Goal: Task Accomplishment & Management: Complete application form

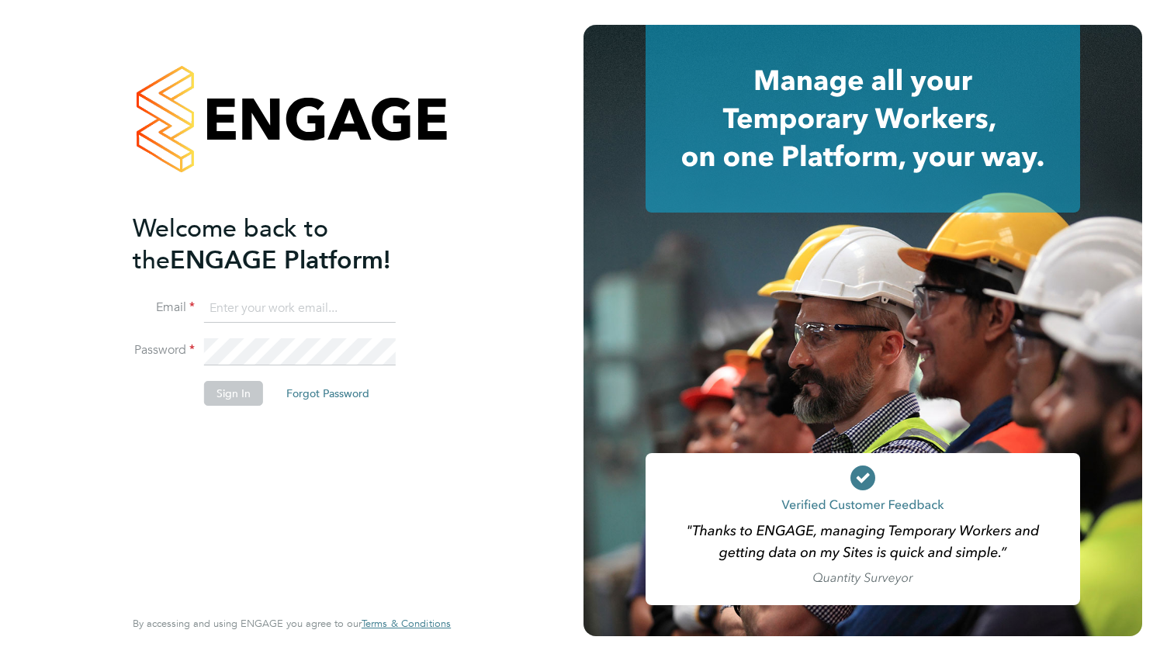
click at [221, 306] on input at bounding box center [300, 309] width 192 height 28
type input "[EMAIL_ADDRESS][DOMAIN_NAME]"
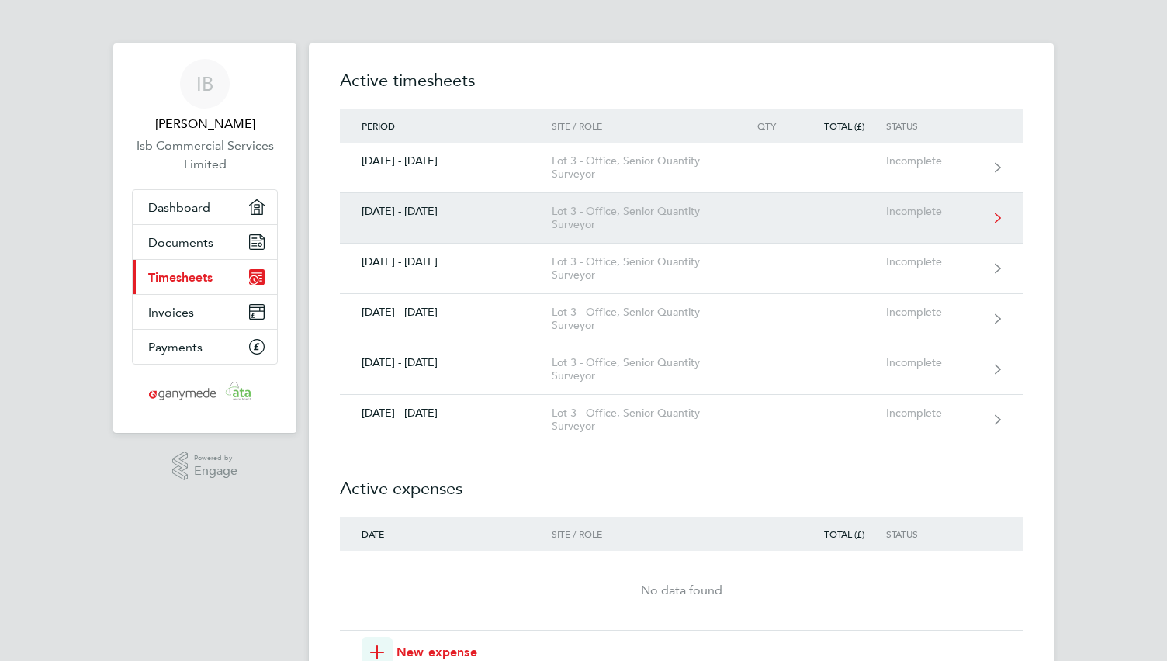
click at [448, 219] on link "[DATE] - [DATE] Lot 3 - Office, Senior Quantity Surveyor Incomplete" at bounding box center [681, 218] width 683 height 50
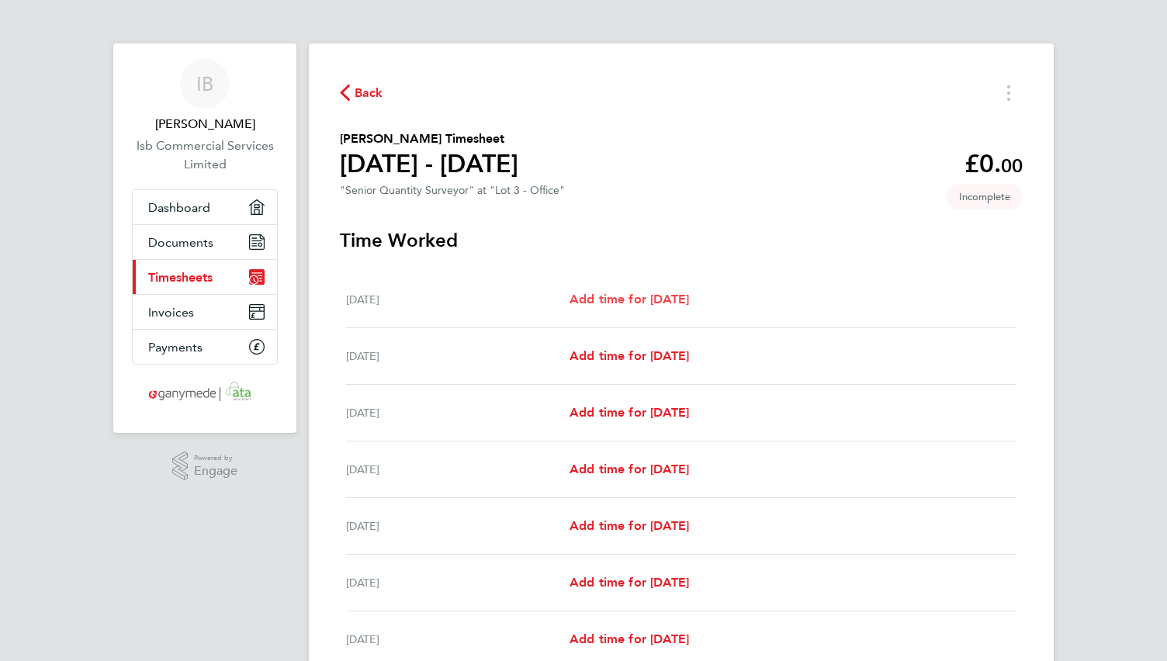
click at [657, 302] on span "Add time for [DATE]" at bounding box center [628, 299] width 119 height 15
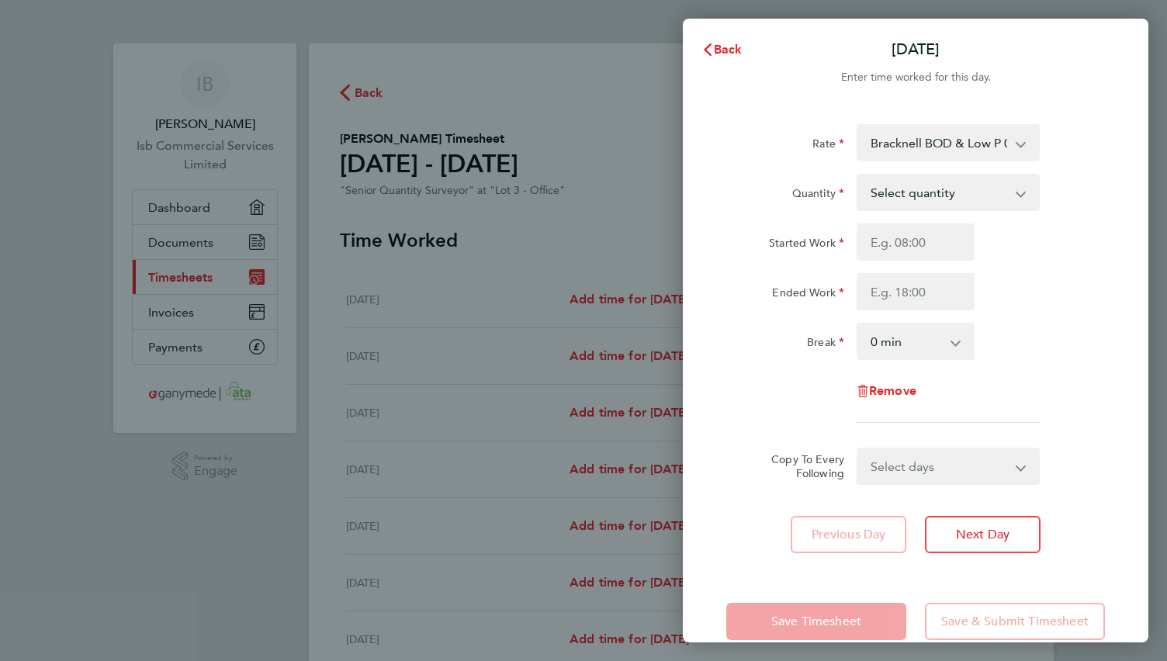
click at [1023, 136] on app-icon-cross-button at bounding box center [1028, 143] width 19 height 34
click at [1021, 144] on app-icon-cross-button at bounding box center [1028, 143] width 19 height 34
click at [1074, 202] on div "Quantity Select quantity 0.5 1" at bounding box center [915, 192] width 391 height 37
click at [1030, 150] on app-icon-cross-button at bounding box center [1028, 143] width 19 height 34
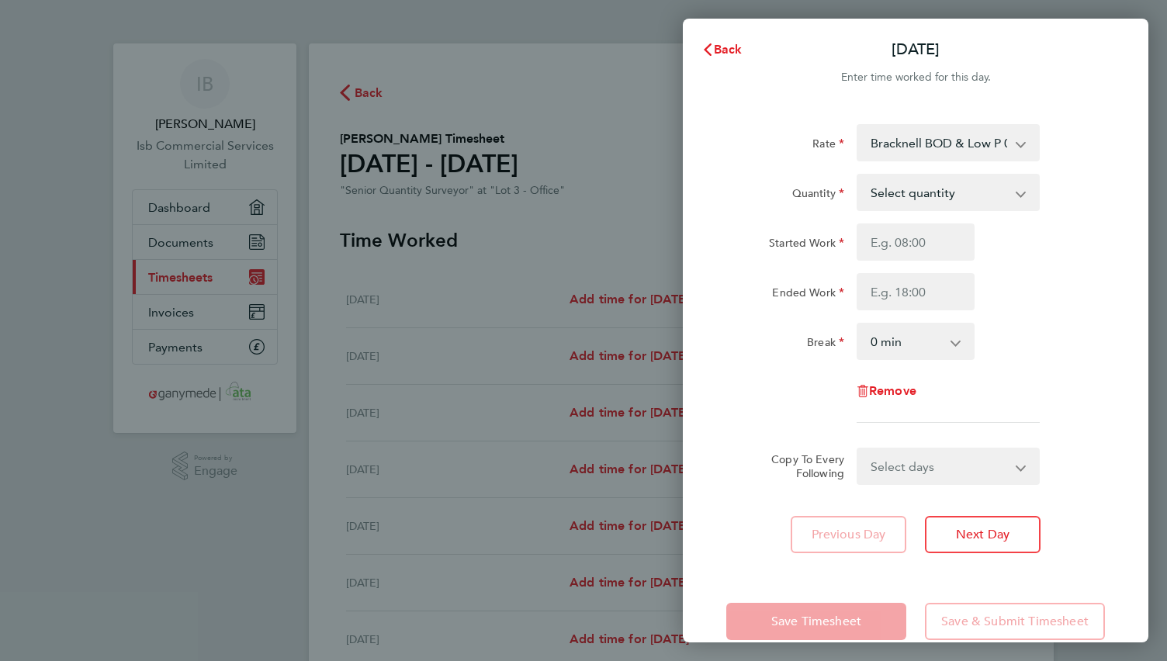
click at [1030, 150] on app-icon-cross-button at bounding box center [1028, 143] width 19 height 34
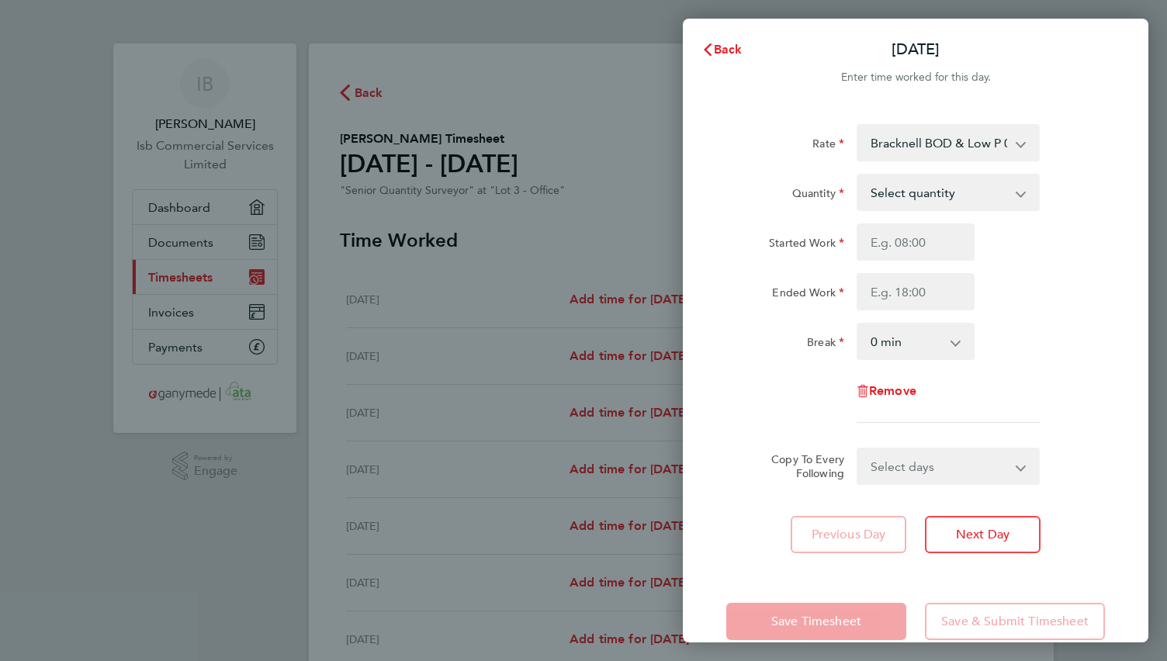
click at [1030, 150] on app-icon-cross-button at bounding box center [1028, 143] width 19 height 34
click at [1028, 192] on app-icon-cross-button at bounding box center [1028, 192] width 19 height 34
click at [1023, 192] on app-icon-cross-button at bounding box center [1028, 192] width 19 height 34
click at [1021, 192] on app-icon-cross-button at bounding box center [1028, 192] width 19 height 34
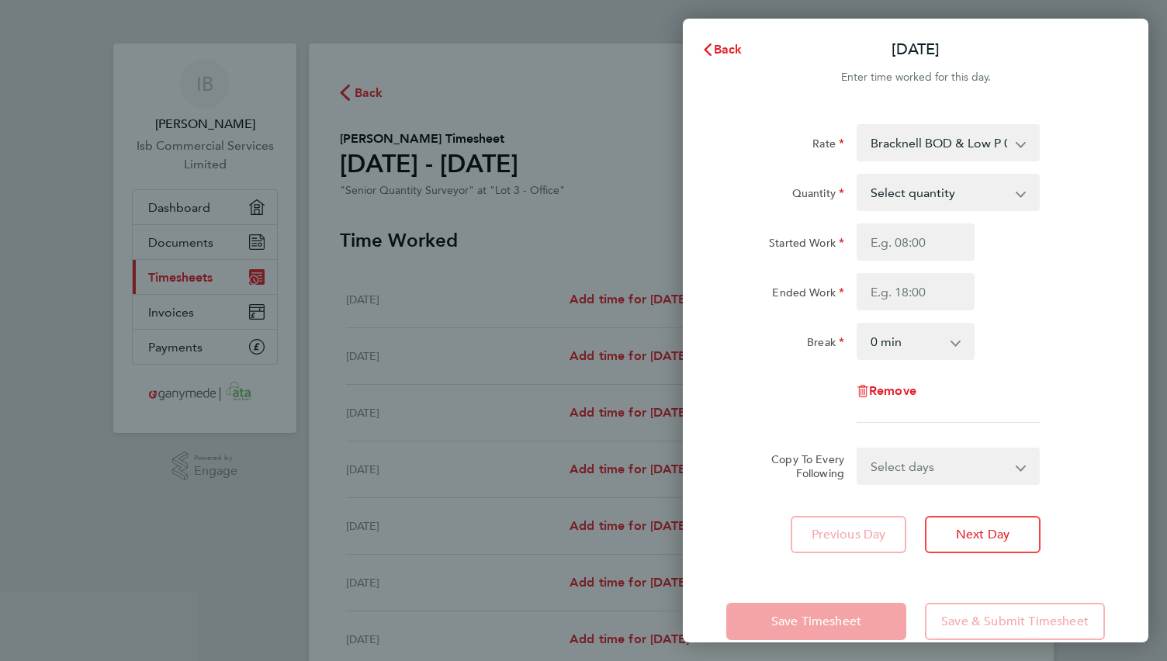
click at [1021, 192] on app-icon-cross-button at bounding box center [1028, 192] width 19 height 34
drag, startPoint x: 1027, startPoint y: 401, endPoint x: 1037, endPoint y: 365, distance: 37.1
click at [1034, 401] on div "Remove" at bounding box center [915, 390] width 391 height 37
click at [1022, 196] on app-icon-cross-button at bounding box center [1028, 192] width 19 height 34
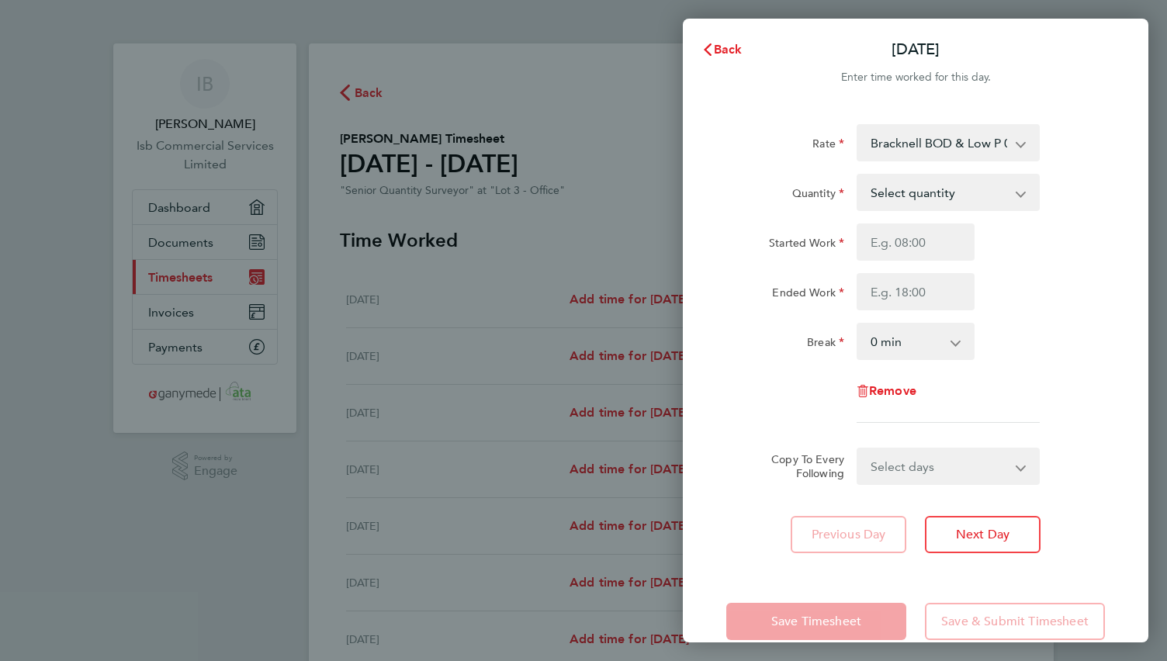
click at [1022, 196] on app-icon-cross-button at bounding box center [1028, 192] width 19 height 34
click at [922, 204] on select "Select quantity 0.5 1" at bounding box center [938, 192] width 161 height 34
select select "1"
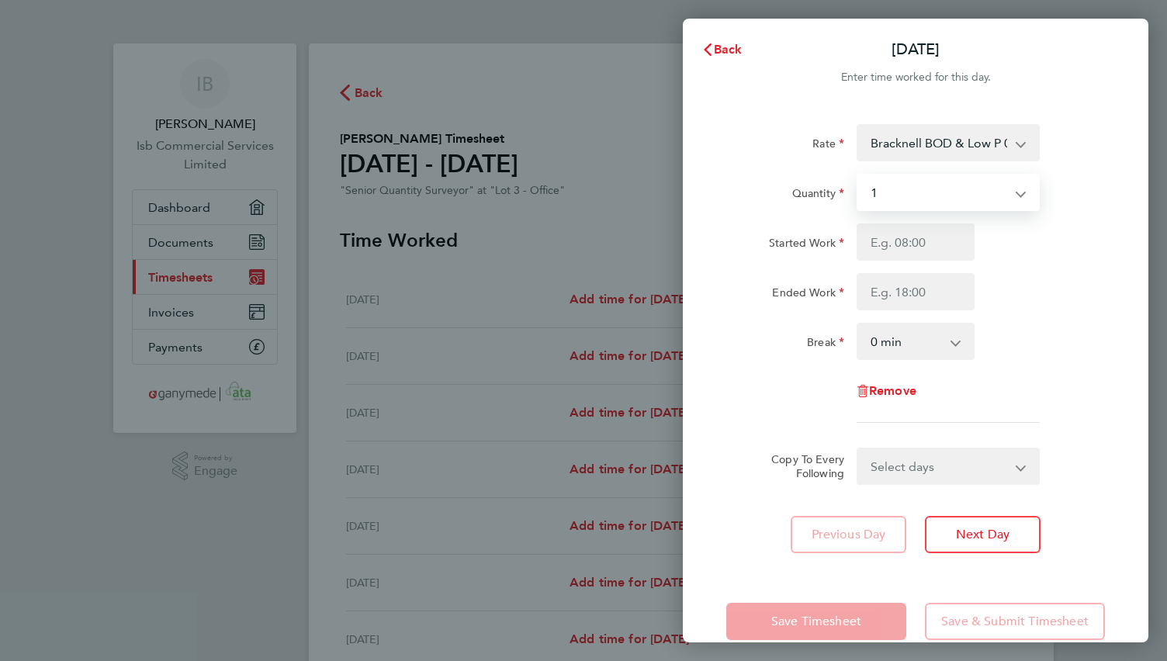
click at [858, 175] on select "Select quantity 0.5 1" at bounding box center [938, 192] width 161 height 34
click at [904, 144] on select "Bracknell BOD & Low P 03-L843.01-E 9200106582P - 475.00 [GEOGRAPHIC_DATA] 03-K6…" at bounding box center [938, 143] width 161 height 34
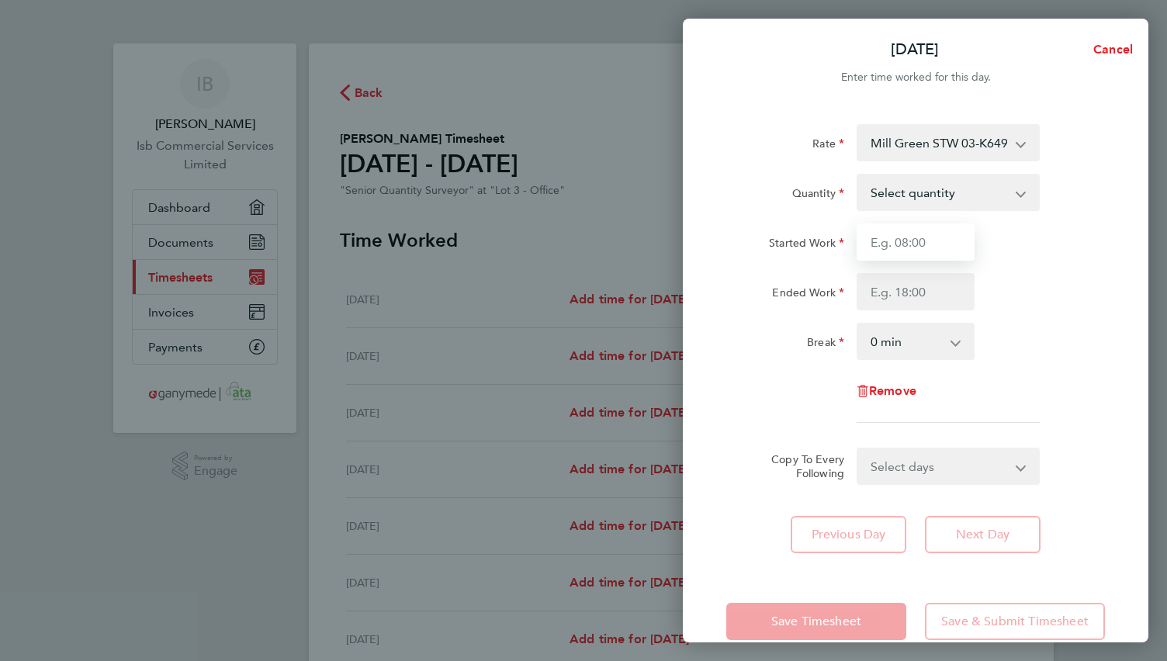
click at [905, 241] on input "Started Work" at bounding box center [915, 241] width 118 height 37
type input "08:00"
type input "17:00"
click at [937, 472] on select "Select days Day Weekday (Mon-Fri) Weekend (Sat-Sun) [DATE] [DATE] [DATE] [DATE]…" at bounding box center [939, 466] width 163 height 34
select select "WEEKDAY"
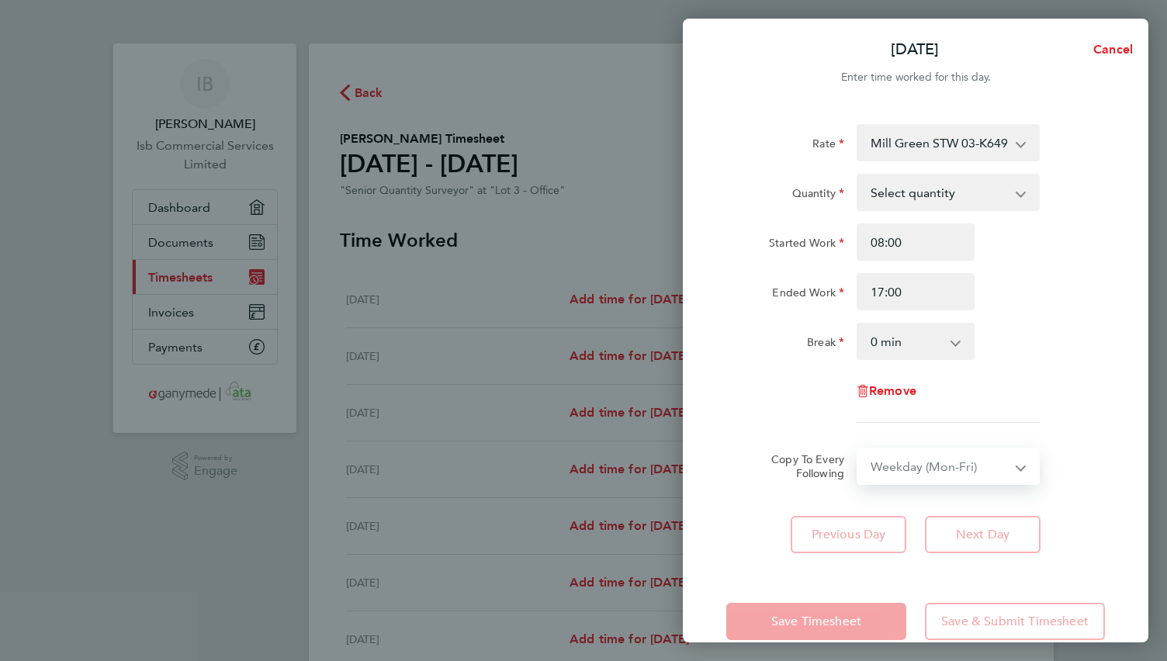
click at [858, 449] on select "Select days Day Weekday (Mon-Fri) Weekend (Sat-Sun) [DATE] [DATE] [DATE] [DATE]…" at bounding box center [939, 466] width 163 height 34
select select "[DATE]"
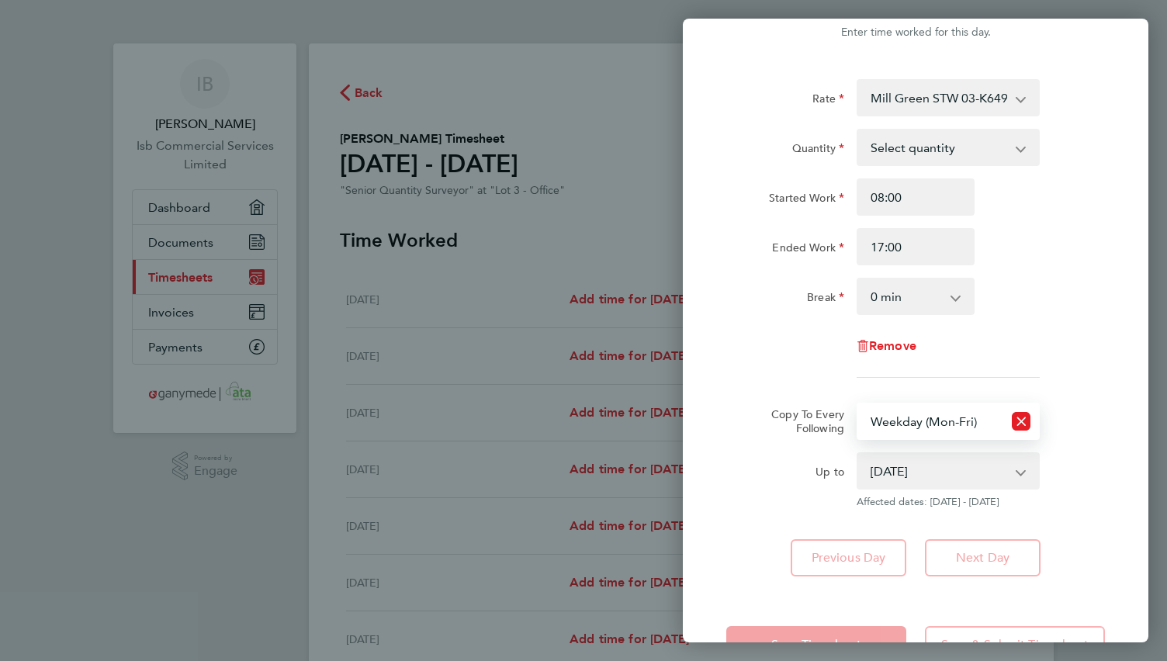
scroll to position [96, 0]
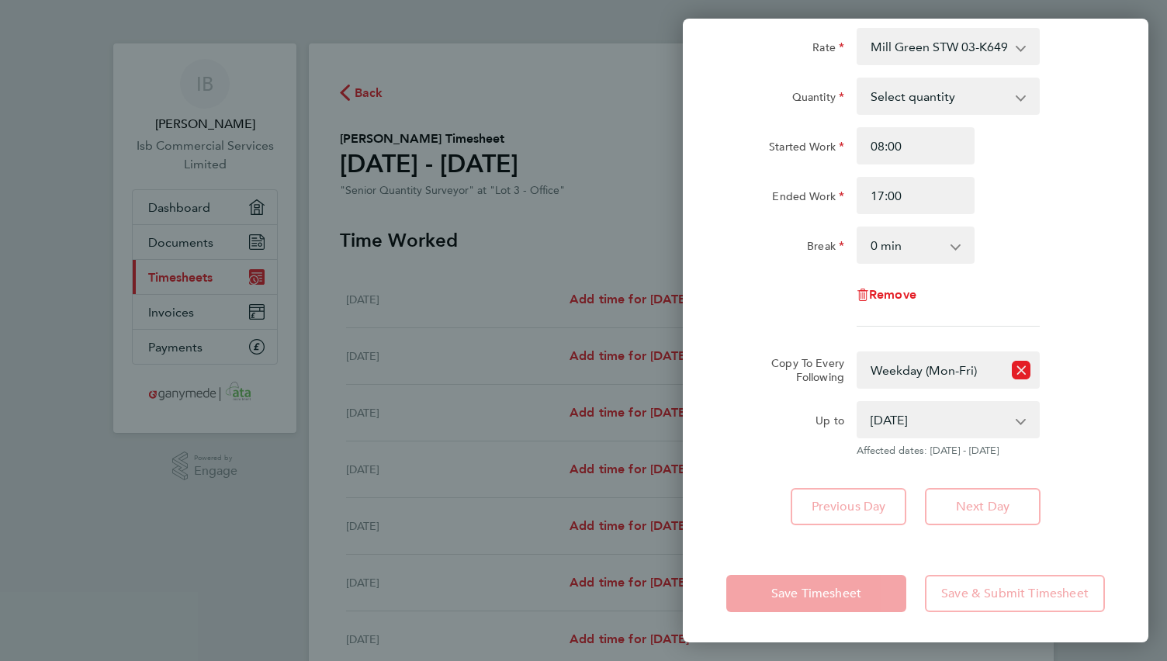
click at [1075, 289] on div "Remove" at bounding box center [915, 294] width 391 height 37
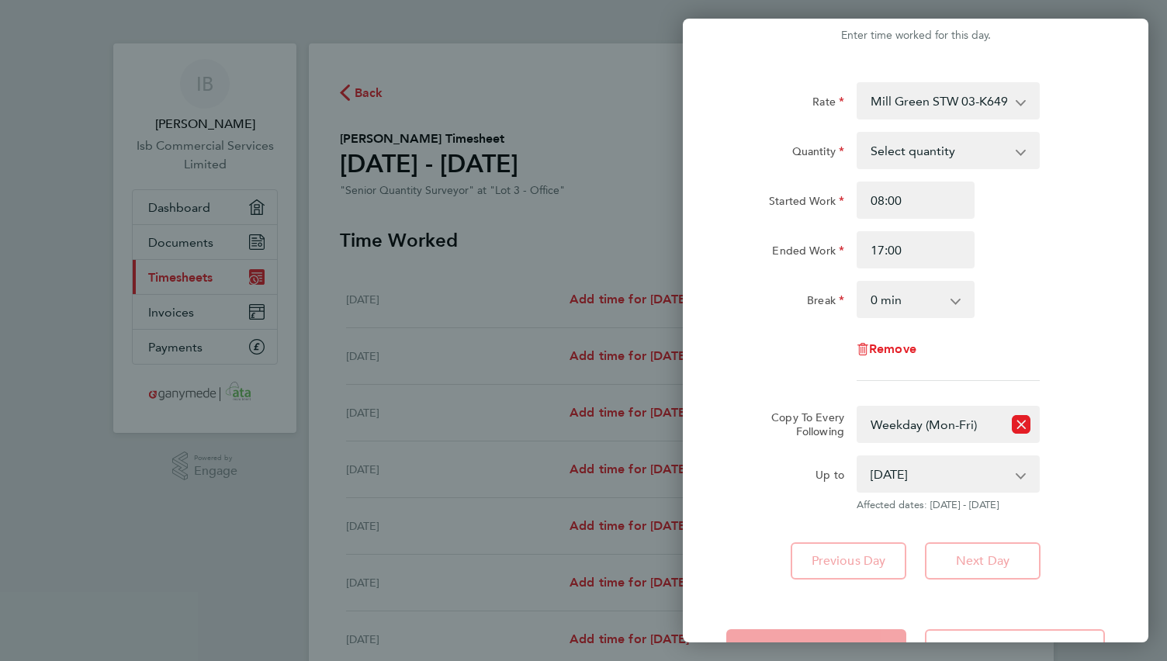
scroll to position [0, 0]
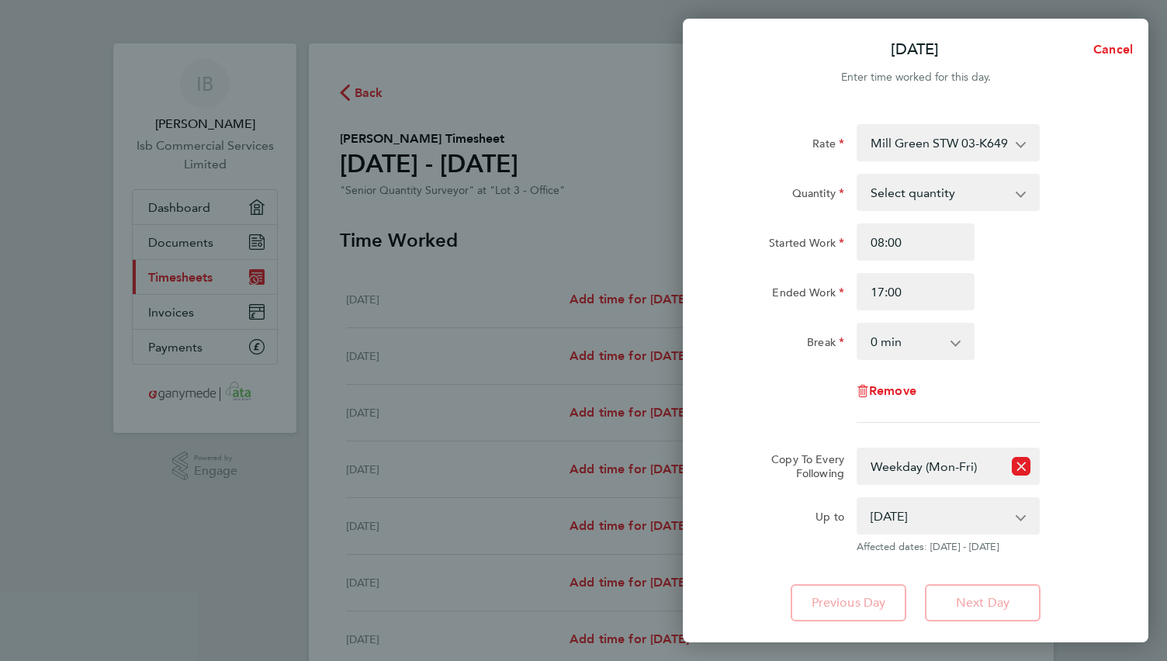
click at [919, 193] on select "Select quantity 0.5 1" at bounding box center [938, 192] width 161 height 34
select select "1"
click at [858, 175] on select "Select quantity 0.5 1" at bounding box center [938, 192] width 161 height 34
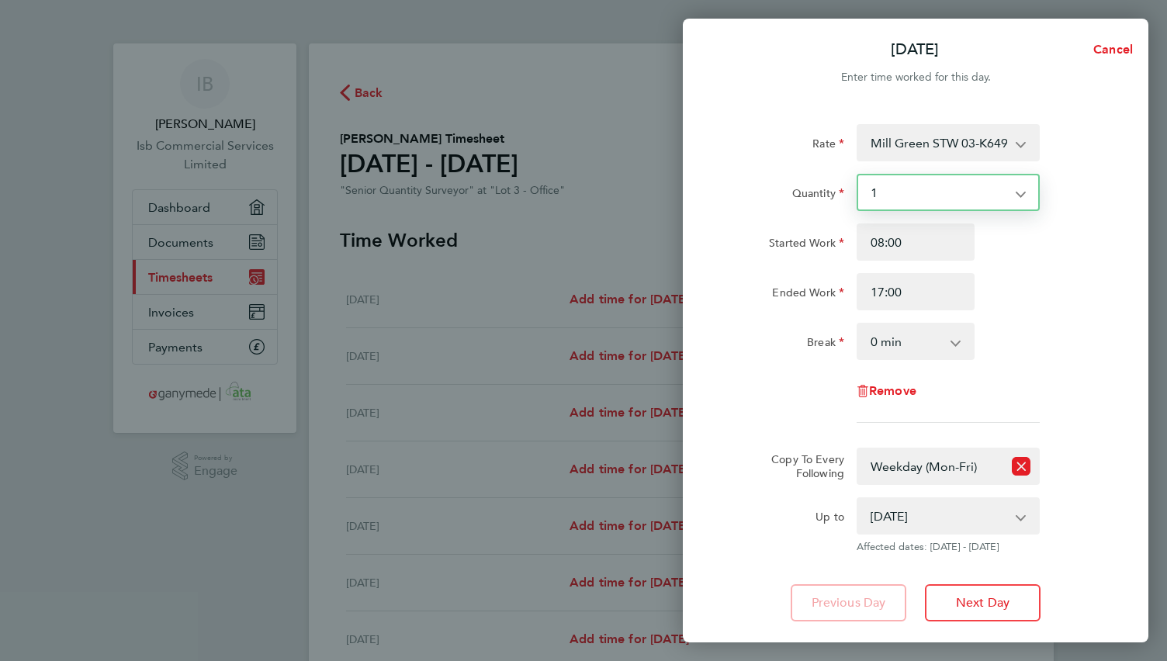
click at [766, 429] on app-timesheet-line-form-group "[GEOGRAPHIC_DATA] 03-K649-C 9200103700P - 475.00 Bracknell 03-K102.01-C 9200072…" at bounding box center [915, 279] width 379 height 311
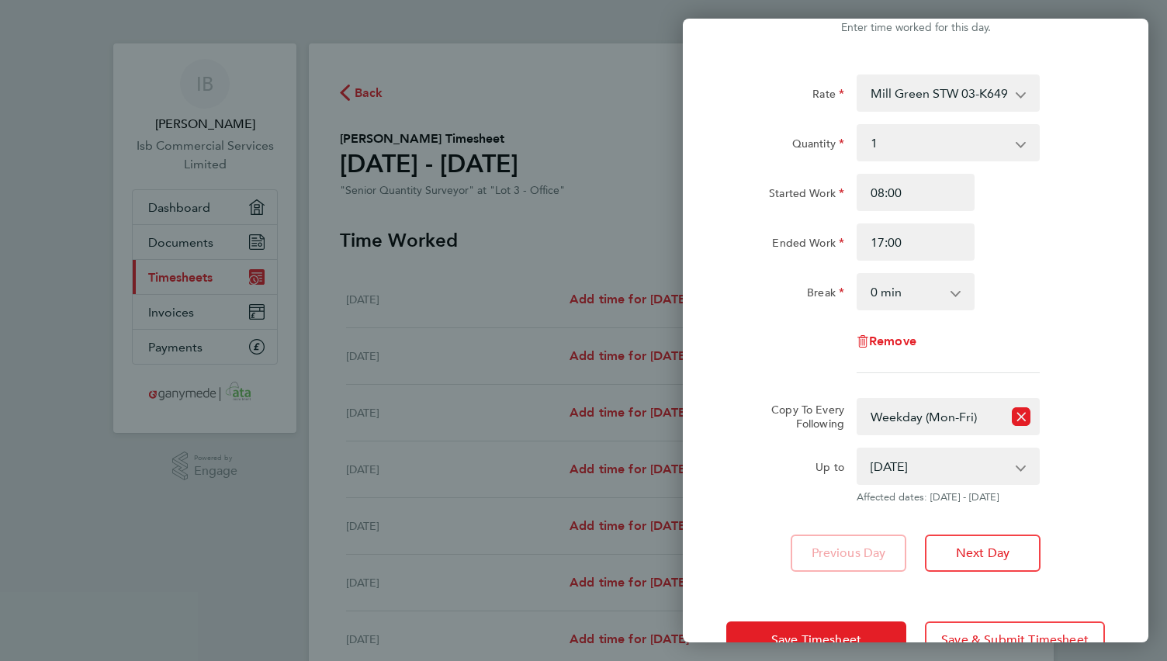
scroll to position [96, 0]
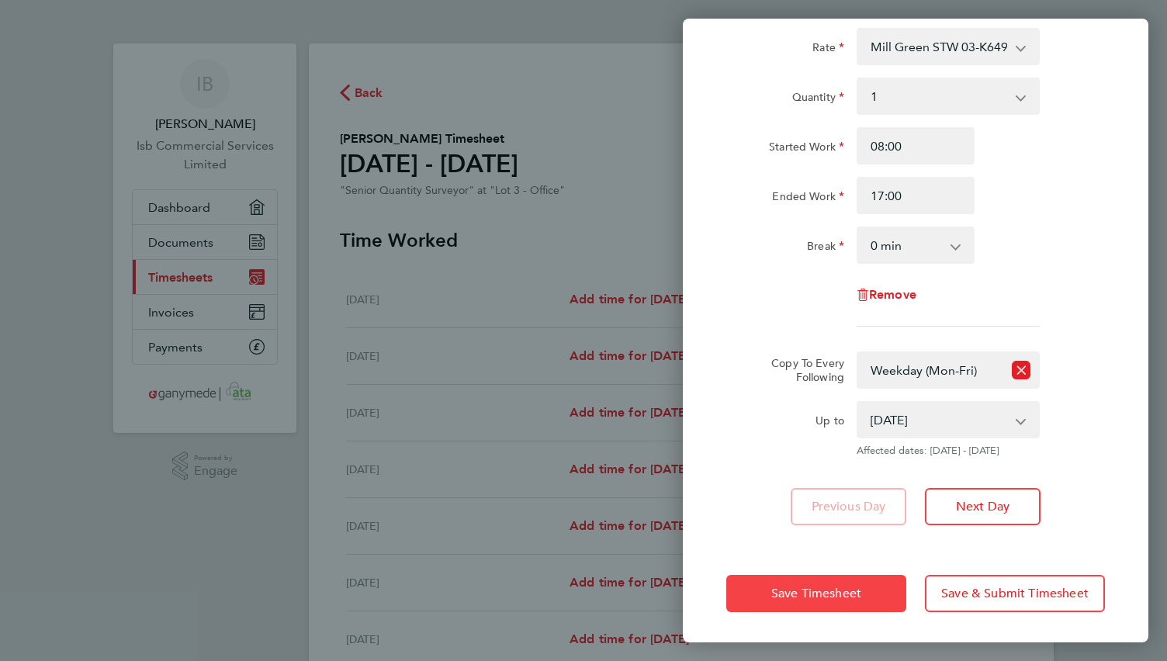
click at [793, 597] on span "Save Timesheet" at bounding box center [816, 594] width 90 height 16
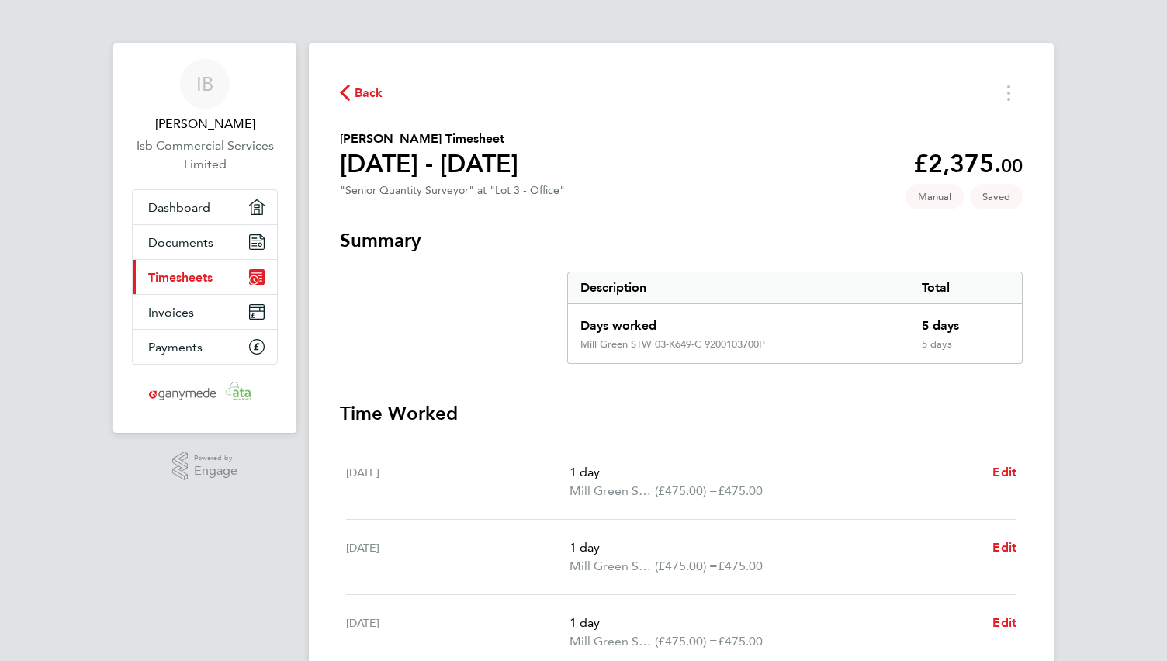
click at [346, 93] on icon "button" at bounding box center [345, 93] width 10 height 16
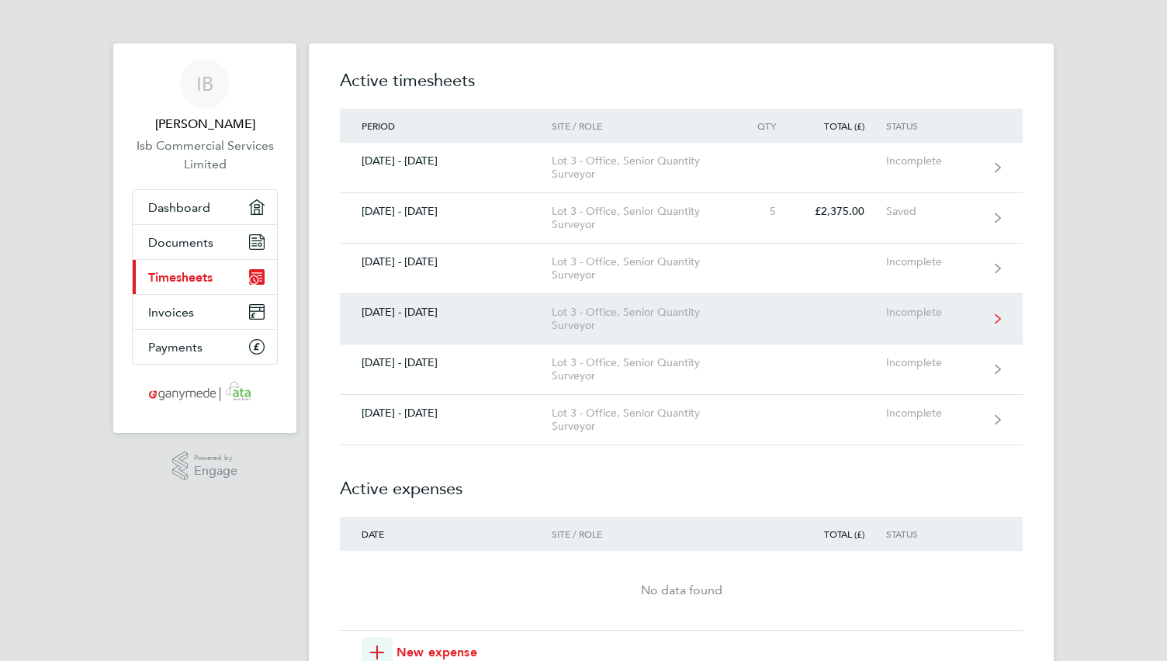
click at [579, 323] on div "Lot 3 - Office, Senior Quantity Surveyor" at bounding box center [641, 319] width 178 height 26
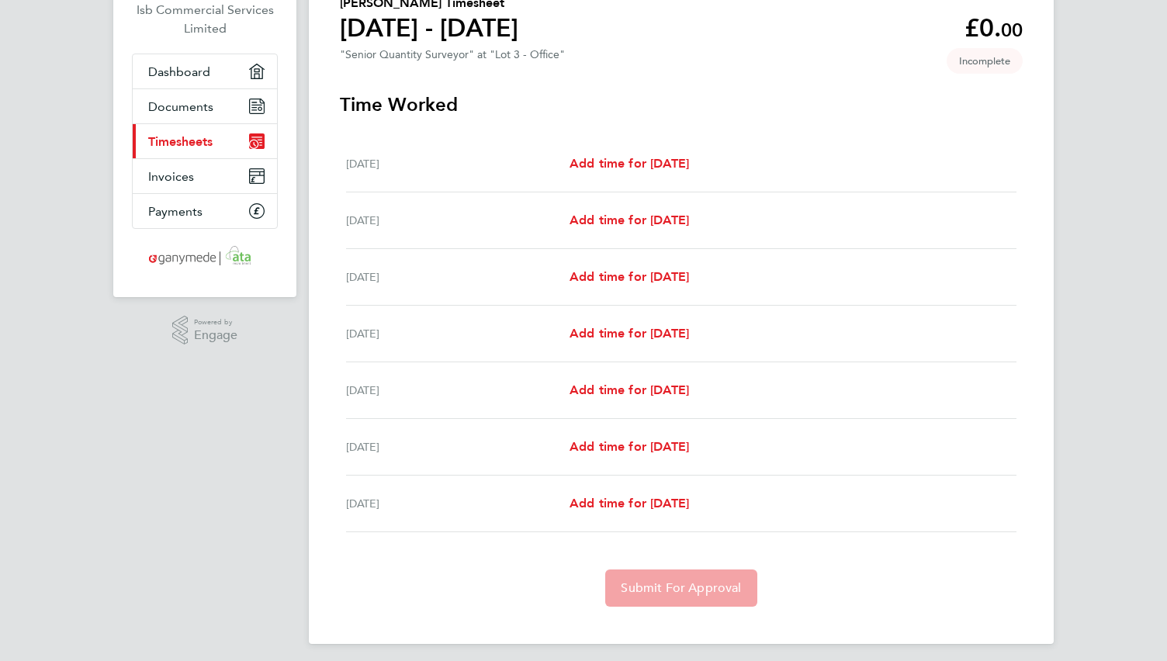
scroll to position [142, 0]
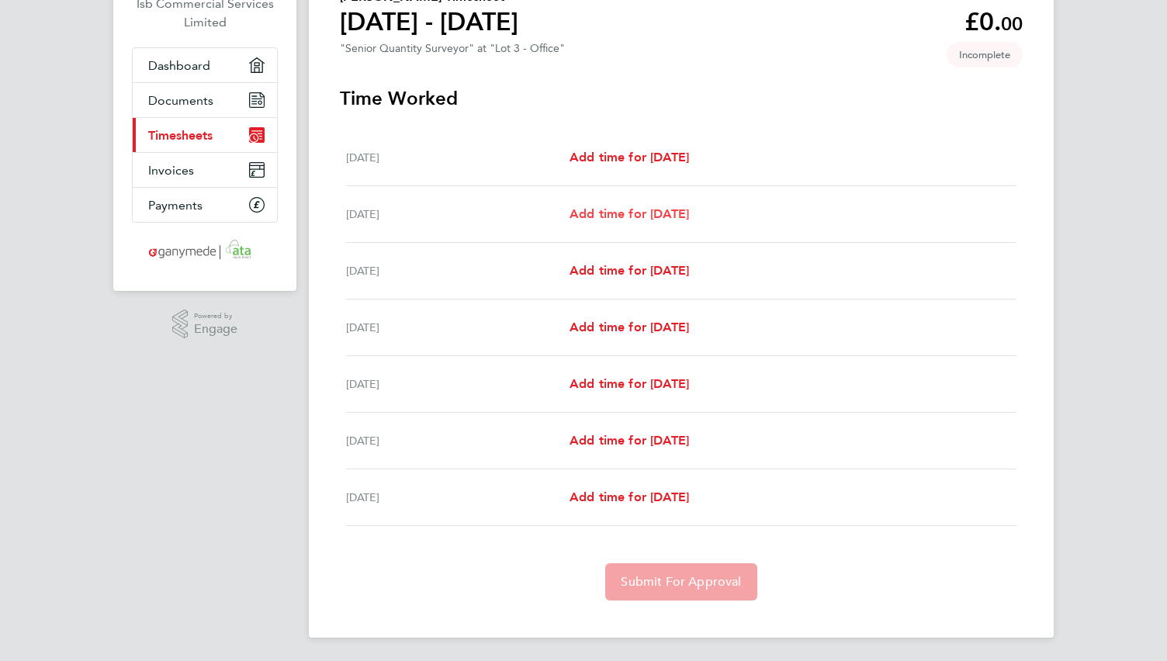
click at [686, 218] on span "Add time for [DATE]" at bounding box center [628, 213] width 119 height 15
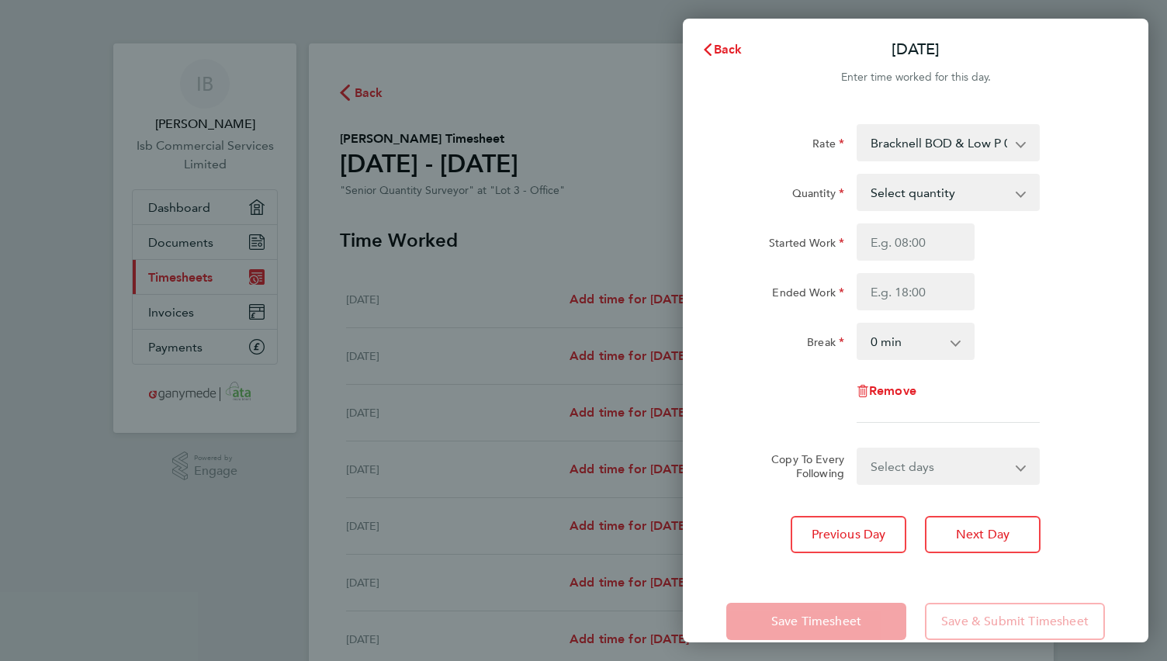
click at [922, 147] on select "Bracknell BOD & Low P 03-L843.01-E 9200106582P - 475.00 Buntingford 03-K086.01-…" at bounding box center [938, 143] width 161 height 34
click at [1043, 272] on div "Started Work Ended Work" at bounding box center [915, 266] width 391 height 87
click at [906, 193] on select "Select quantity 0.5 1" at bounding box center [938, 192] width 161 height 34
select select "1"
click at [858, 175] on select "Select quantity 0.5 1" at bounding box center [938, 192] width 161 height 34
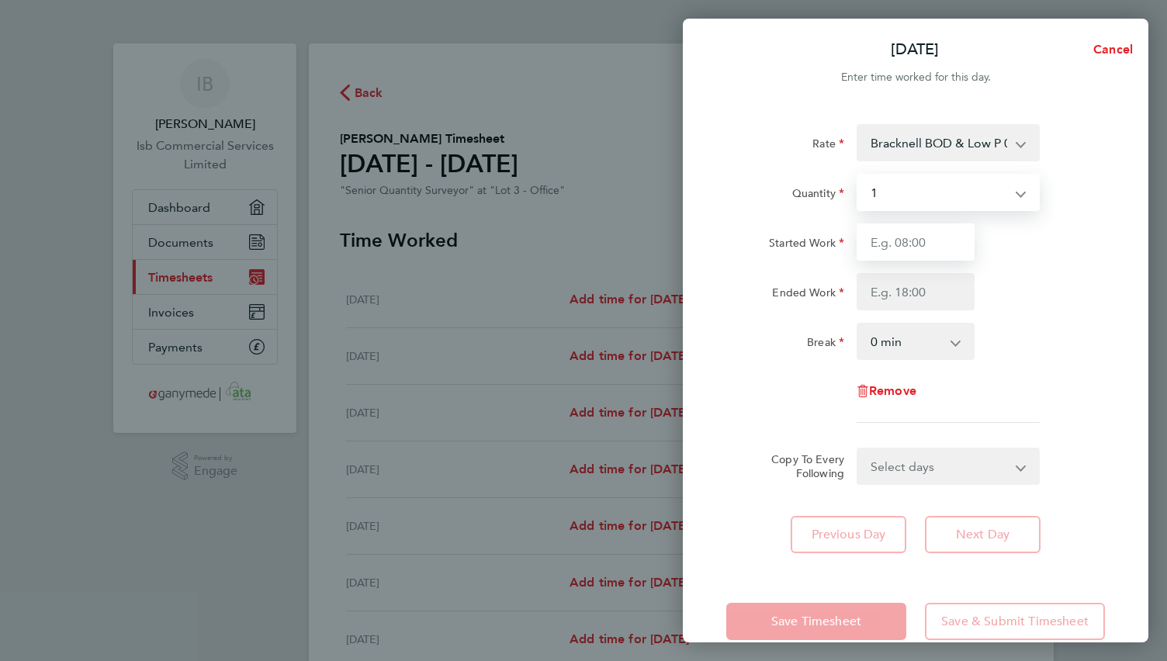
click at [918, 250] on input "Started Work" at bounding box center [915, 241] width 118 height 37
type input "08:00"
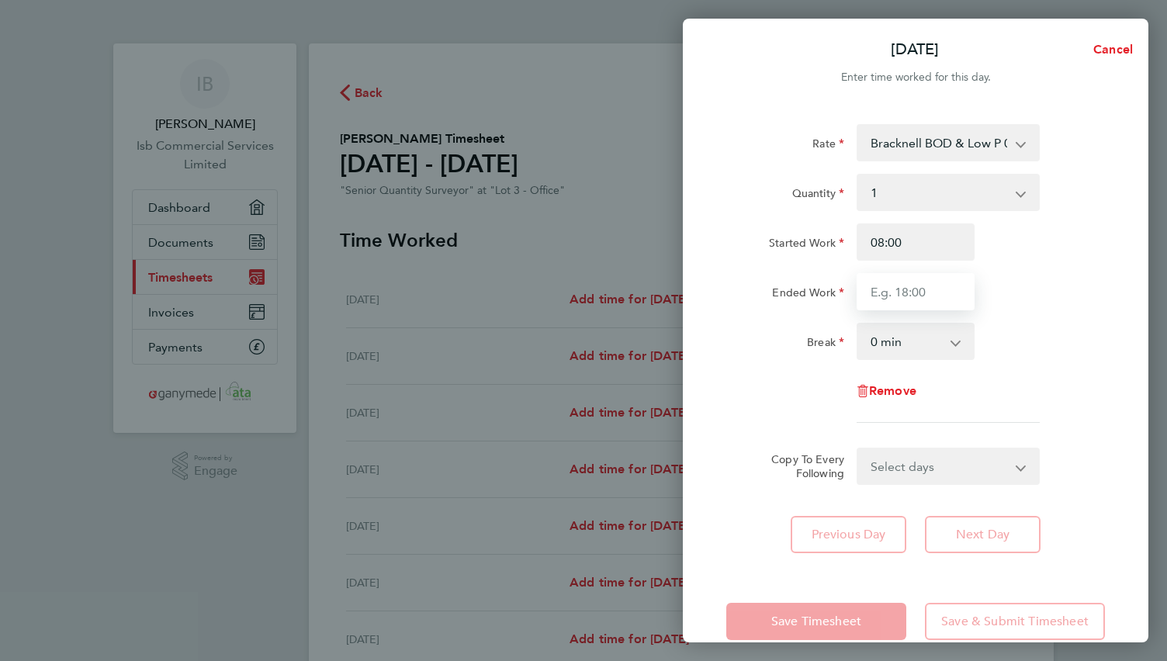
type input "17:00"
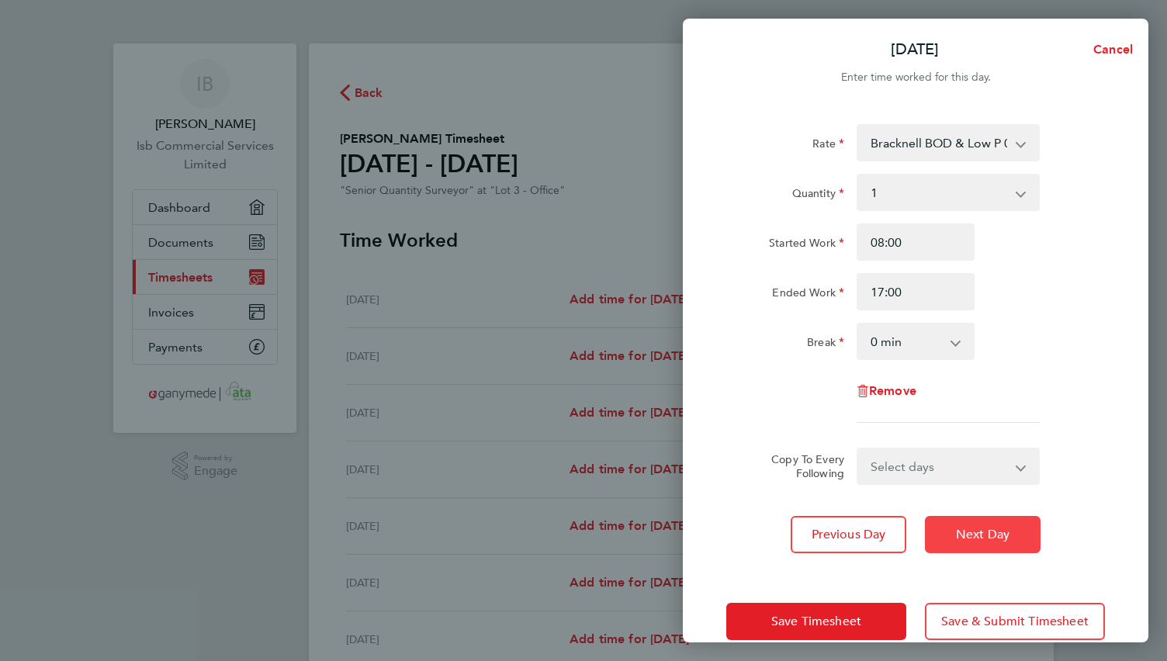
click at [959, 527] on span "Next Day" at bounding box center [983, 535] width 54 height 16
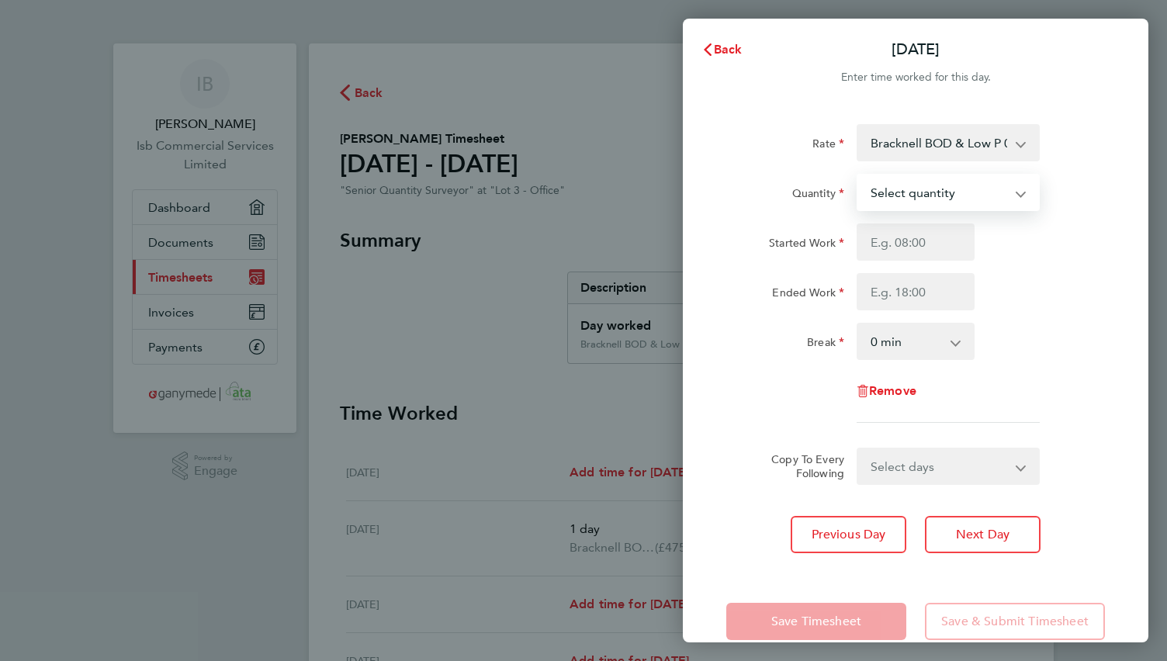
click at [911, 199] on select "Select quantity 0.5 1" at bounding box center [938, 192] width 161 height 34
select select "1"
click at [858, 175] on select "Select quantity 0.5 1" at bounding box center [938, 192] width 161 height 34
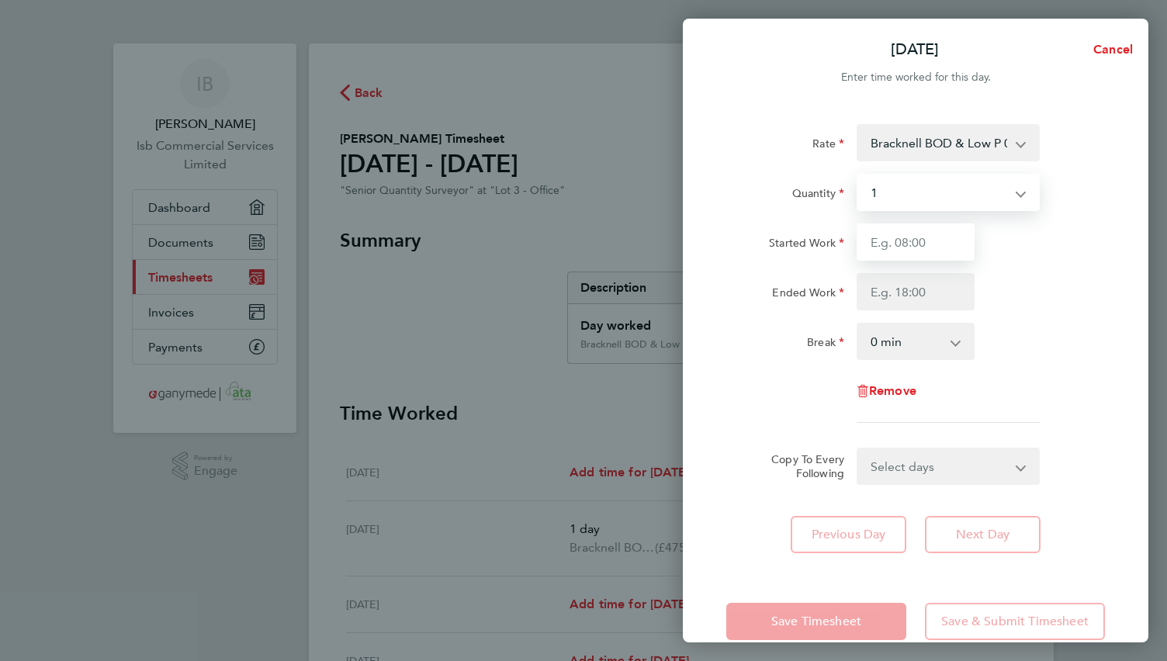
click at [900, 245] on input "Started Work" at bounding box center [915, 241] width 118 height 37
type input "08:00"
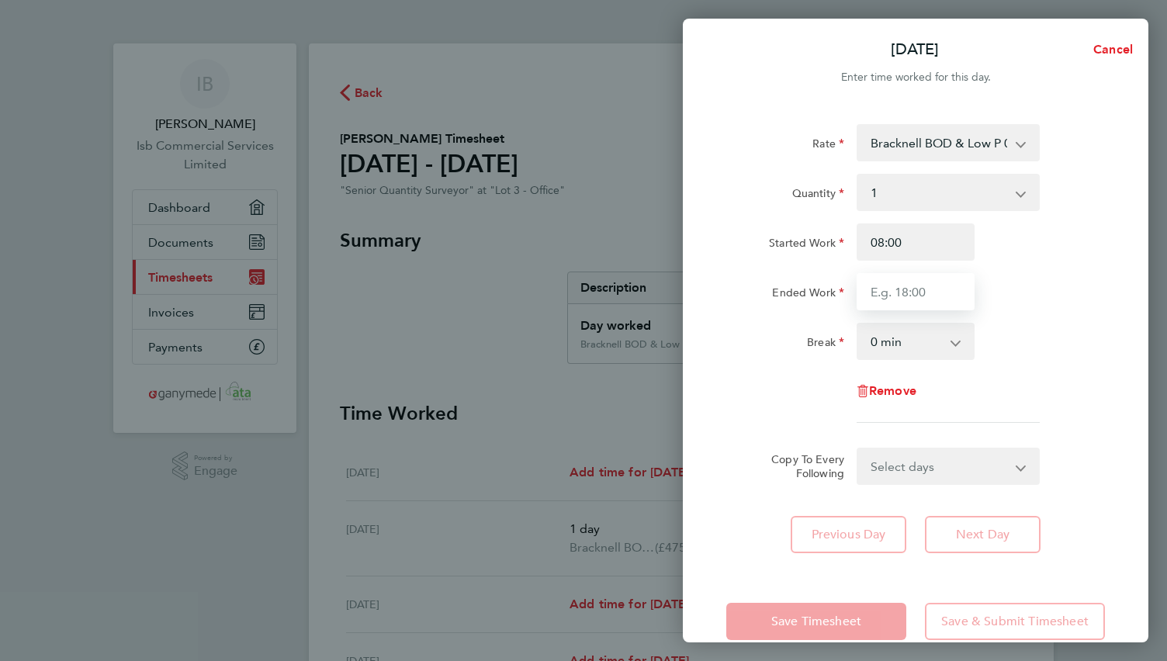
type input "17:00"
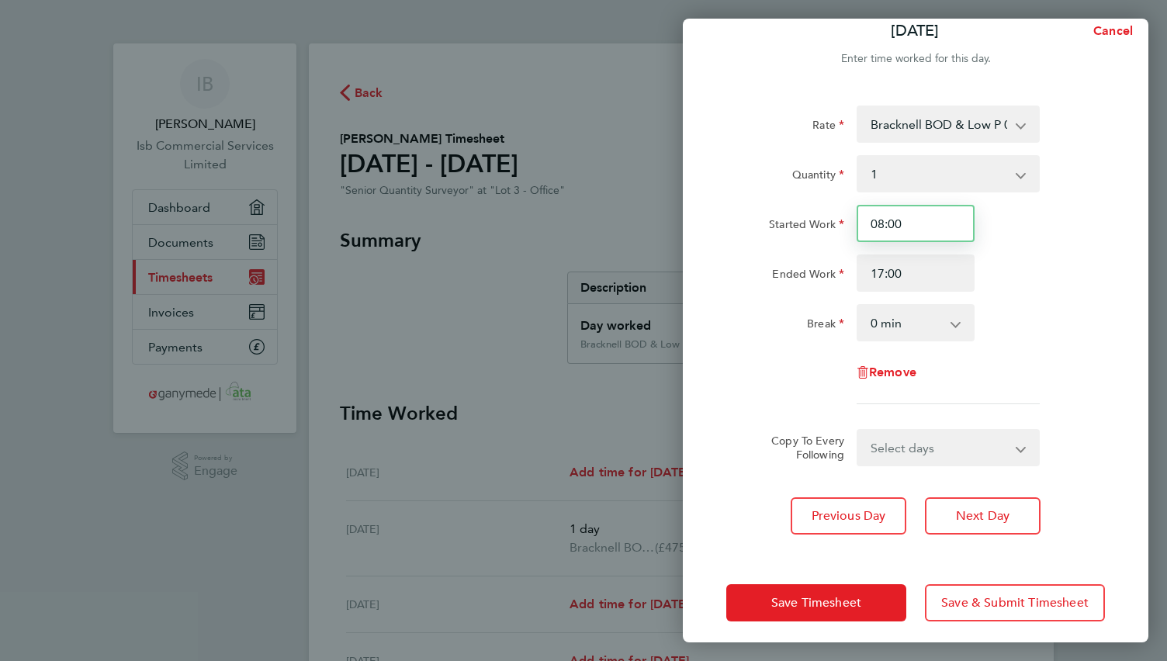
scroll to position [28, 0]
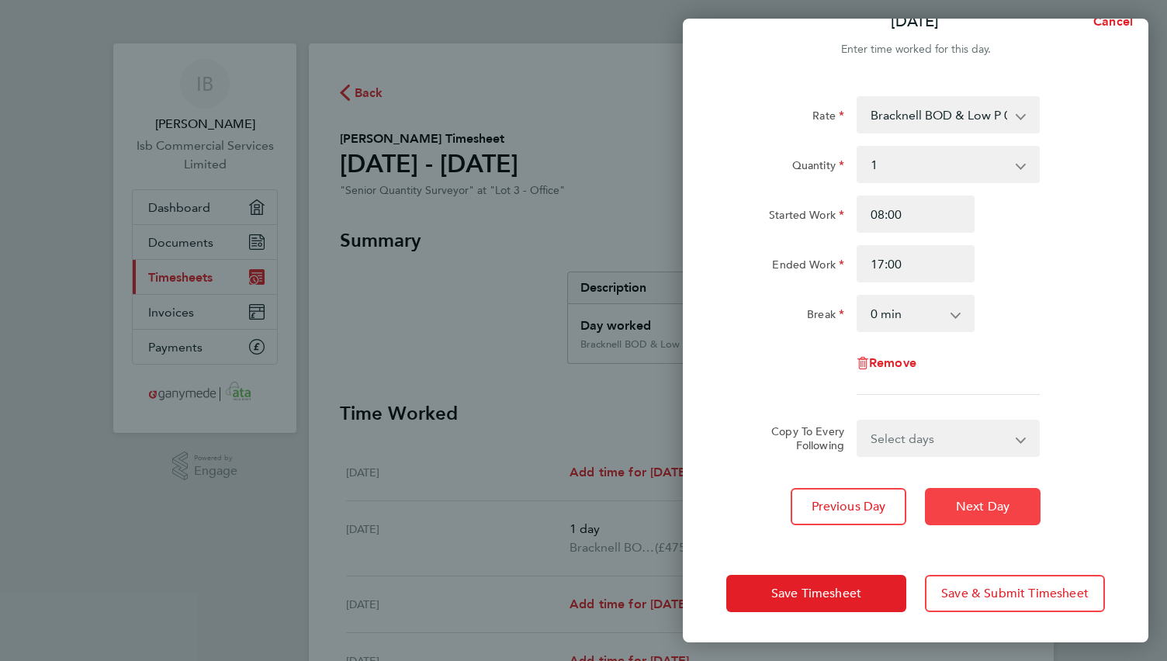
click at [991, 502] on span "Next Day" at bounding box center [983, 507] width 54 height 16
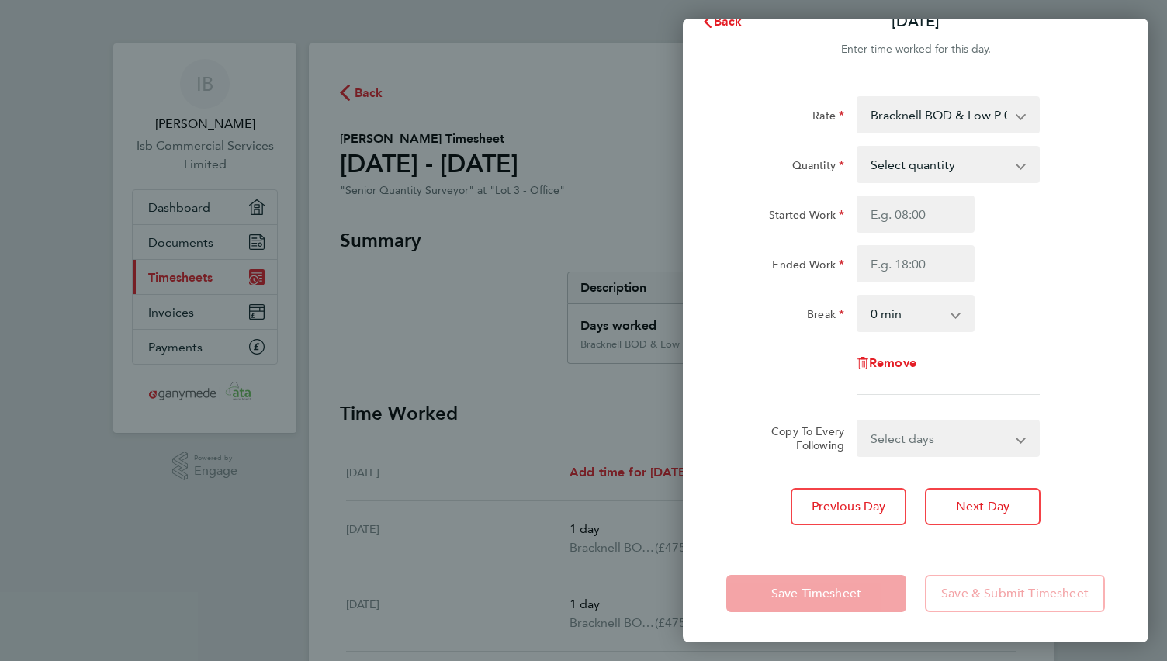
click at [906, 119] on select "Bracknell BOD & Low P 03-L843.01-E 9200106582P - 475.00 Buntingford 03-K086.01-…" at bounding box center [938, 115] width 161 height 34
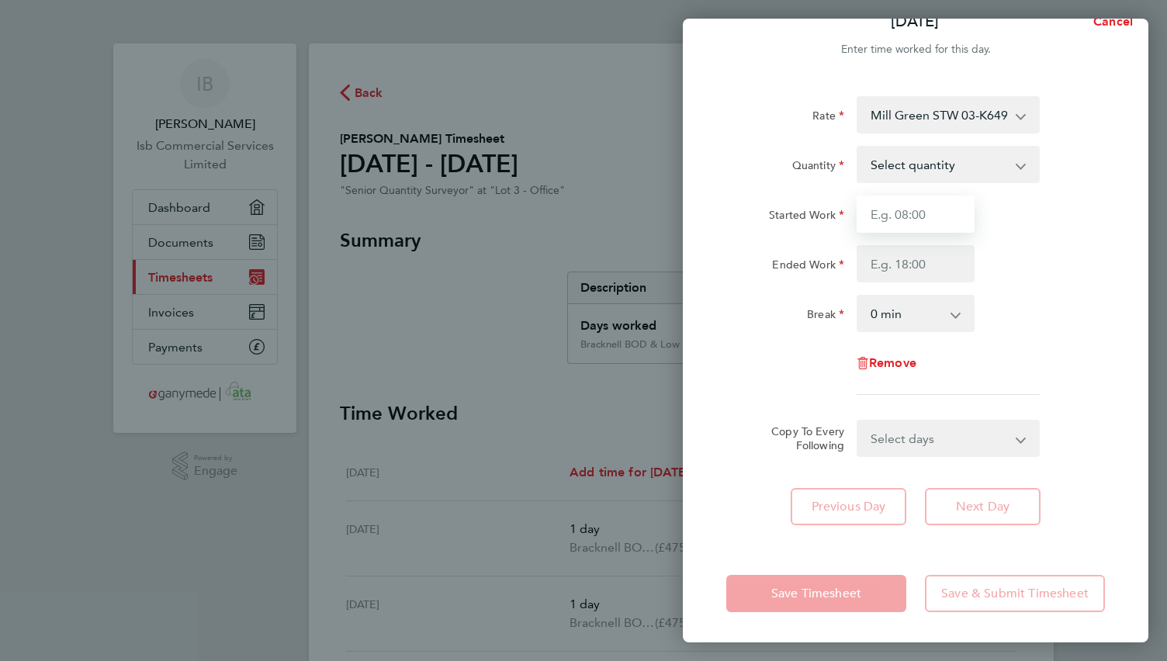
click at [888, 217] on input "Started Work" at bounding box center [915, 214] width 118 height 37
type input "08:00"
type input "17:00"
click at [911, 168] on select "Select quantity 0.5 1" at bounding box center [938, 164] width 161 height 34
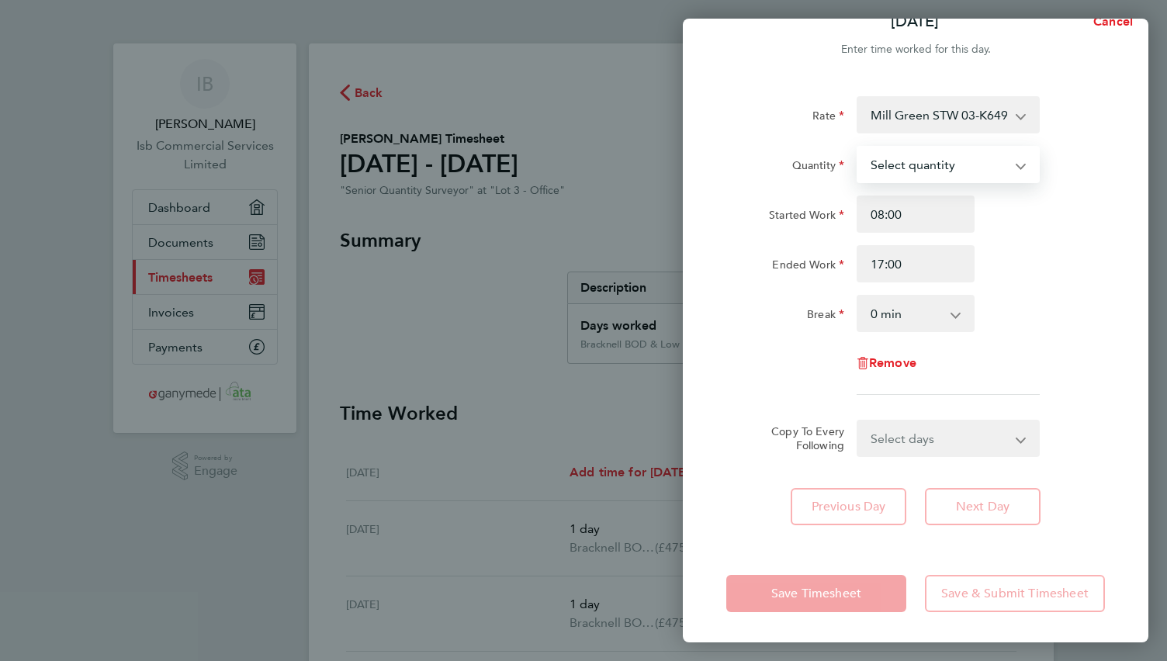
select select "1"
click at [858, 147] on select "Select quantity 0.5 1" at bounding box center [938, 164] width 161 height 34
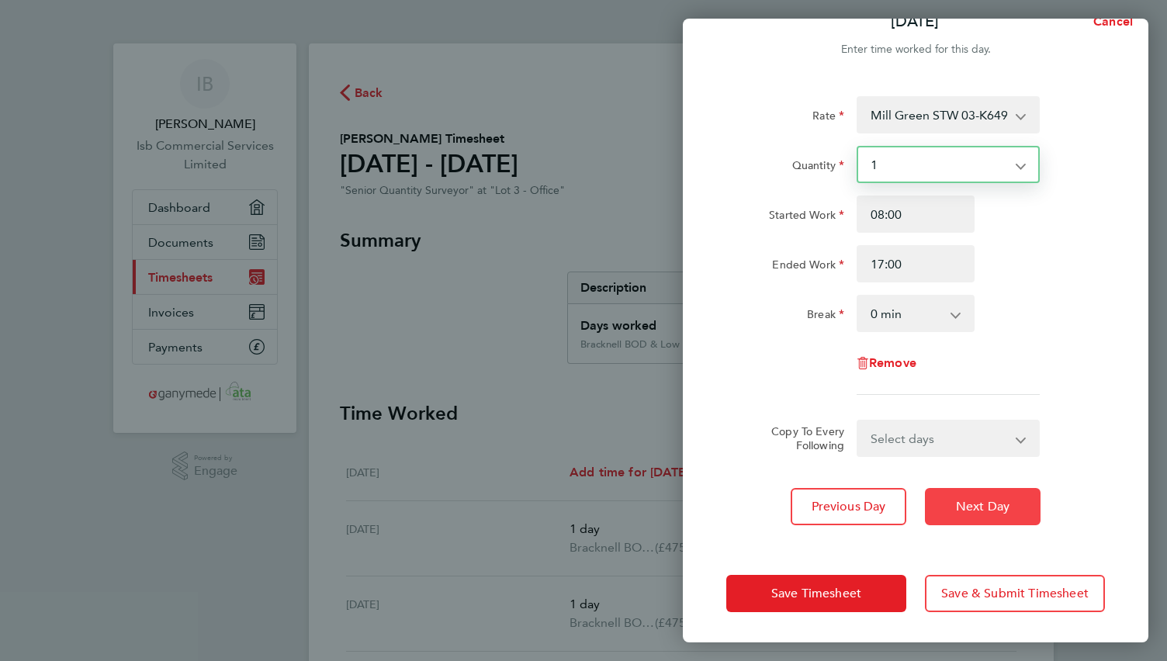
click at [964, 503] on span "Next Day" at bounding box center [983, 507] width 54 height 16
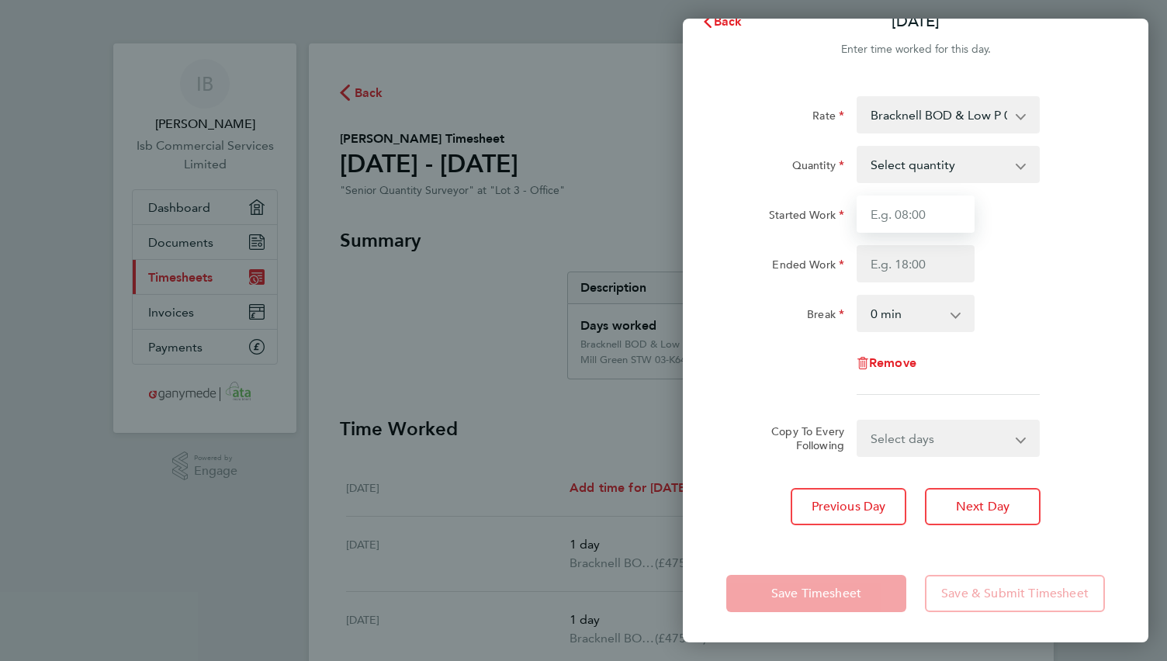
click at [898, 215] on input "Started Work" at bounding box center [915, 214] width 118 height 37
type input "08:00"
type input "17:00"
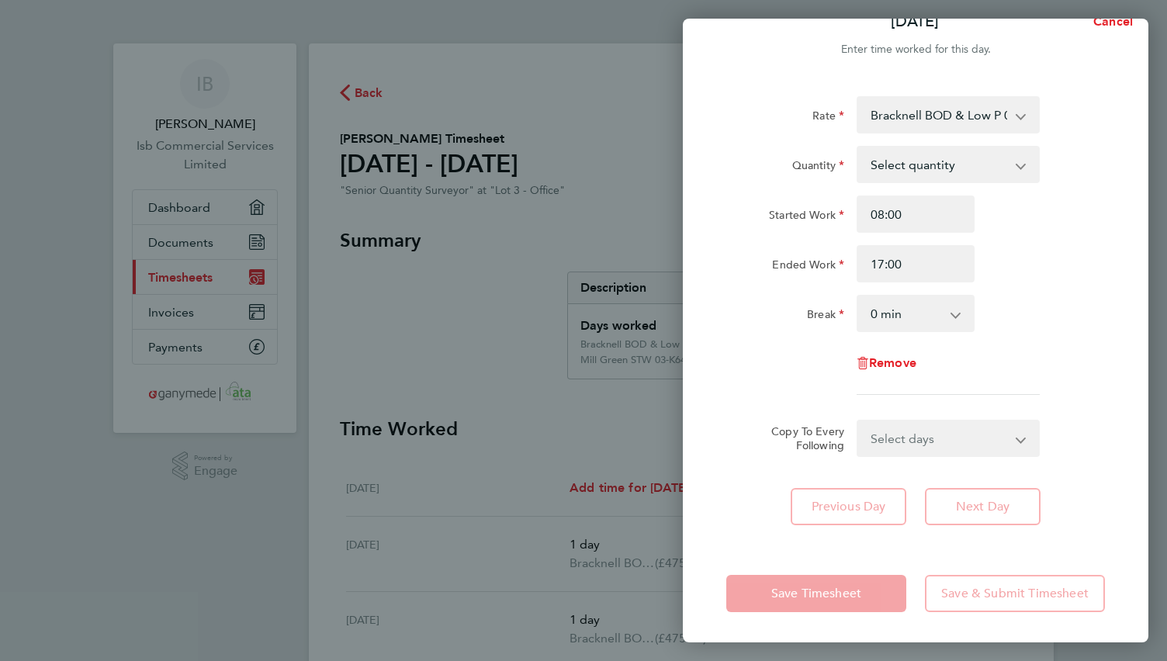
click at [888, 159] on select "Select quantity 0.5 1" at bounding box center [938, 164] width 161 height 34
select select "1"
click at [858, 147] on select "Select quantity 0.5 1" at bounding box center [938, 164] width 161 height 34
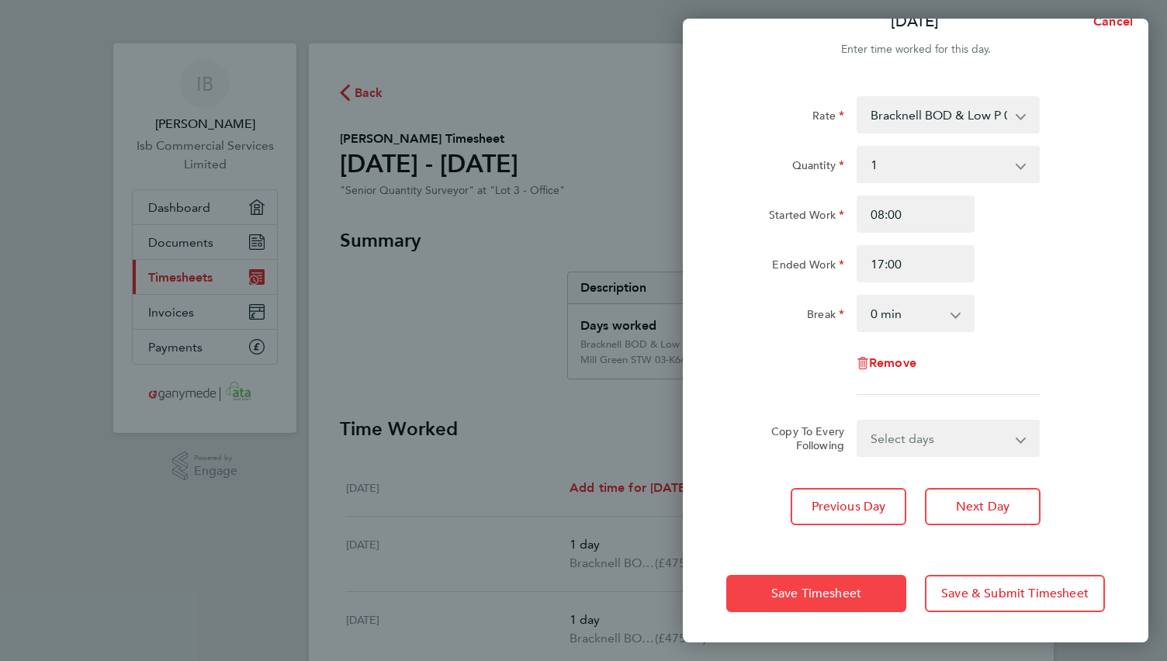
click at [772, 590] on span "Save Timesheet" at bounding box center [816, 594] width 90 height 16
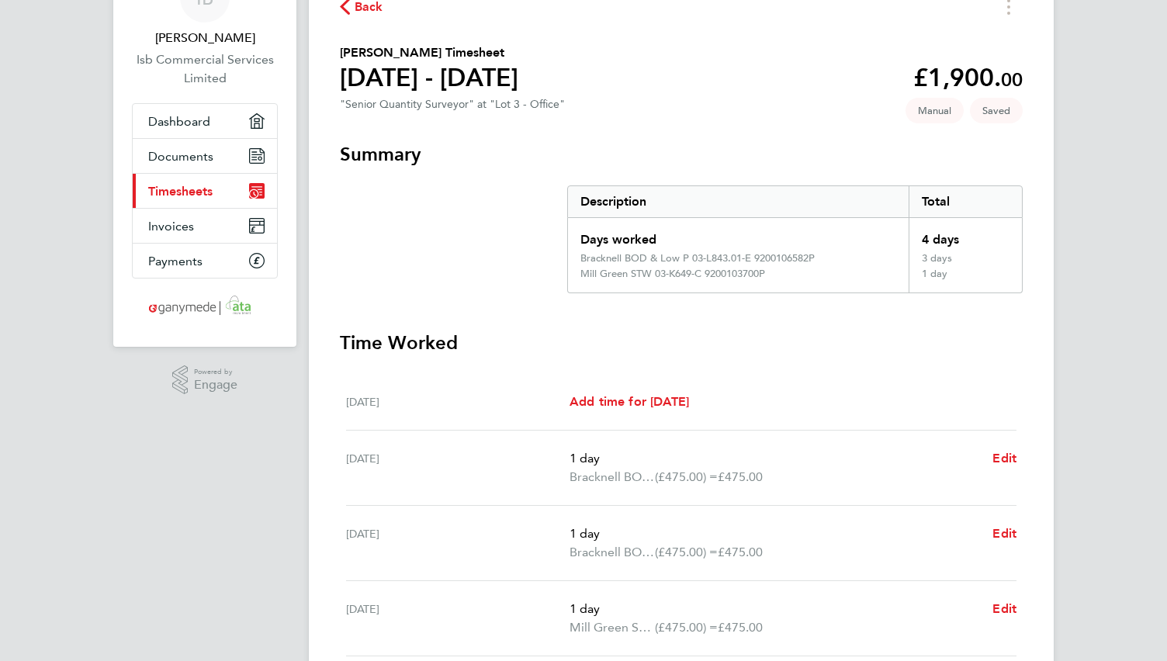
scroll to position [78, 0]
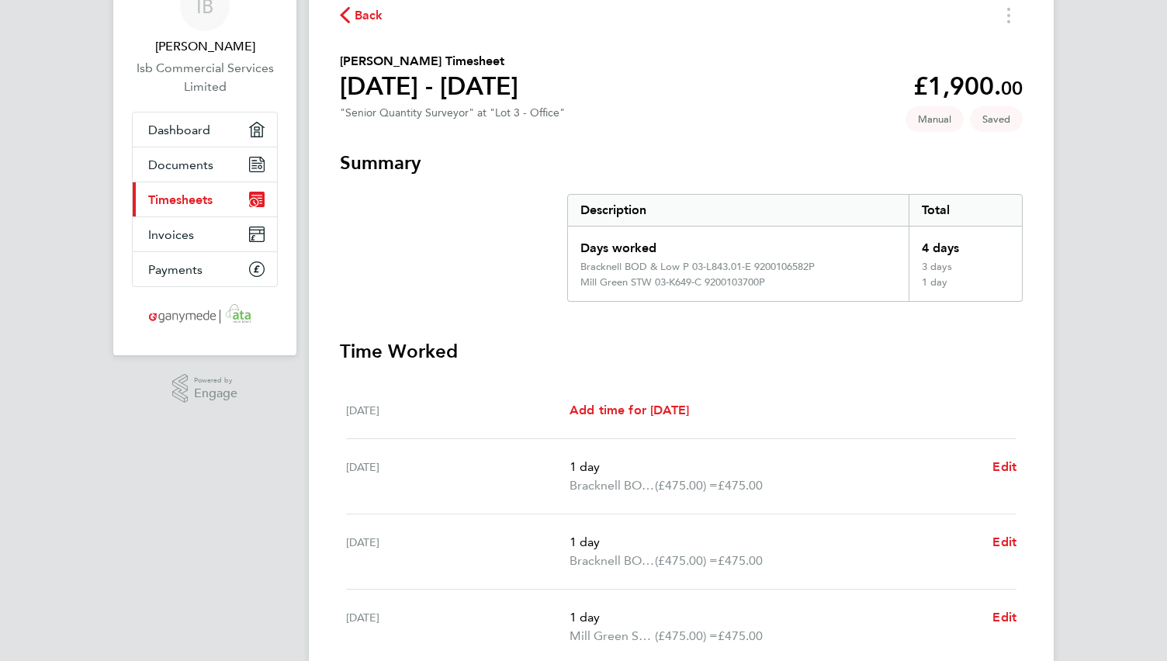
click at [341, 15] on icon "button" at bounding box center [345, 15] width 10 height 16
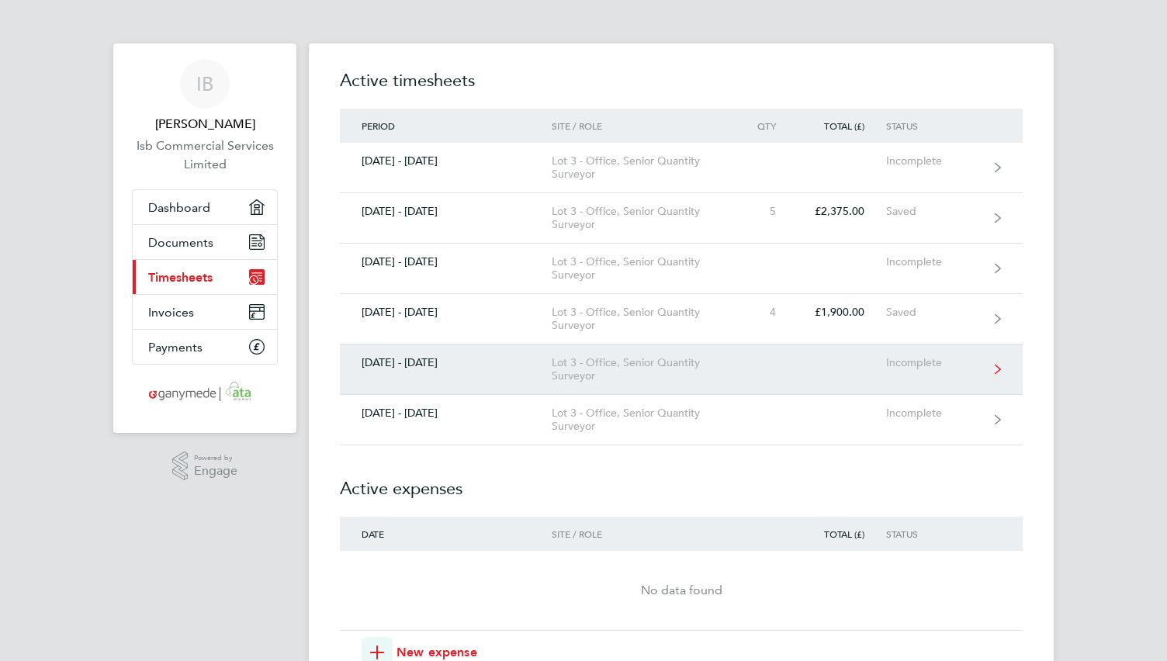
click at [594, 372] on div "Lot 3 - Office, Senior Quantity Surveyor" at bounding box center [641, 369] width 178 height 26
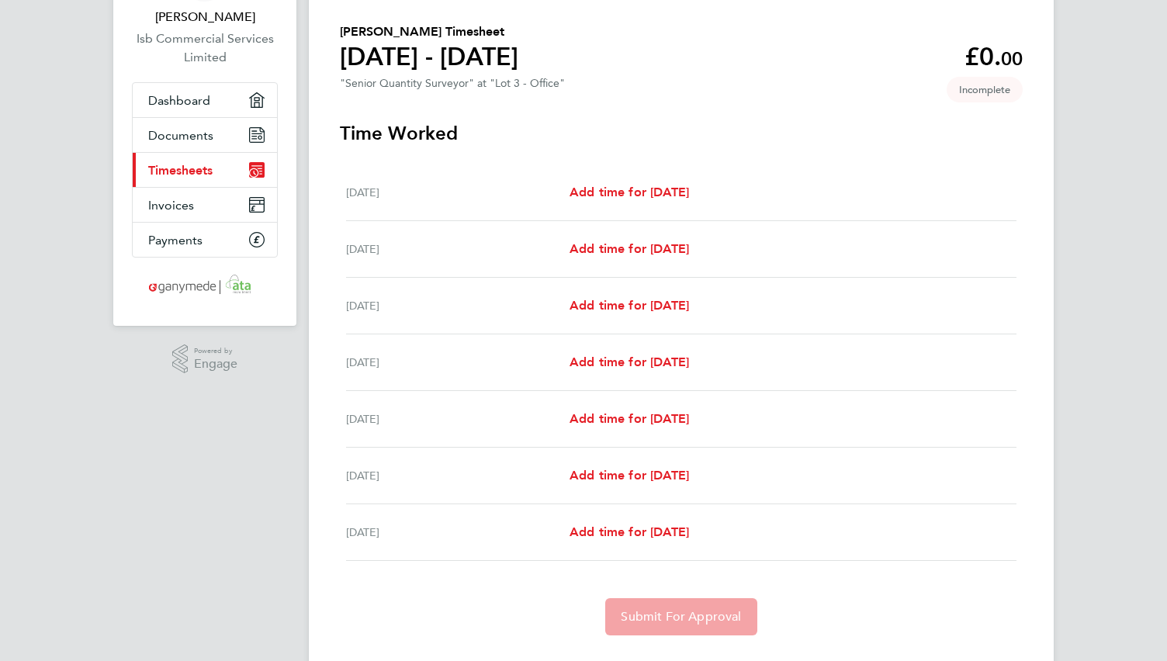
scroll to position [142, 0]
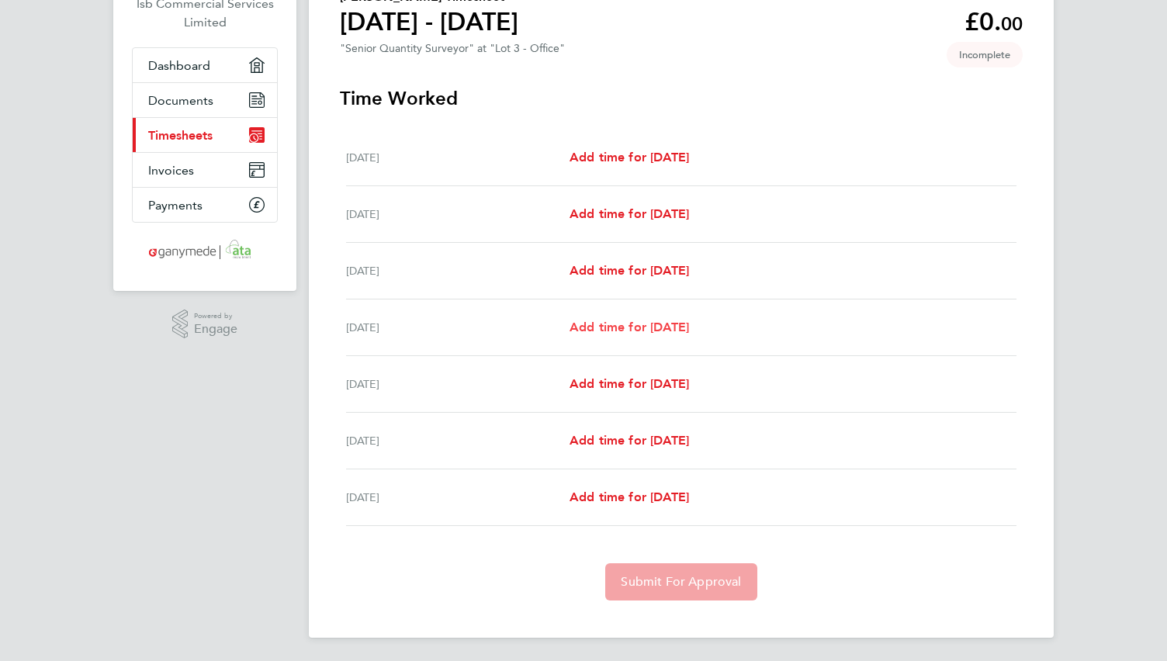
click at [627, 321] on span "Add time for [DATE]" at bounding box center [628, 327] width 119 height 15
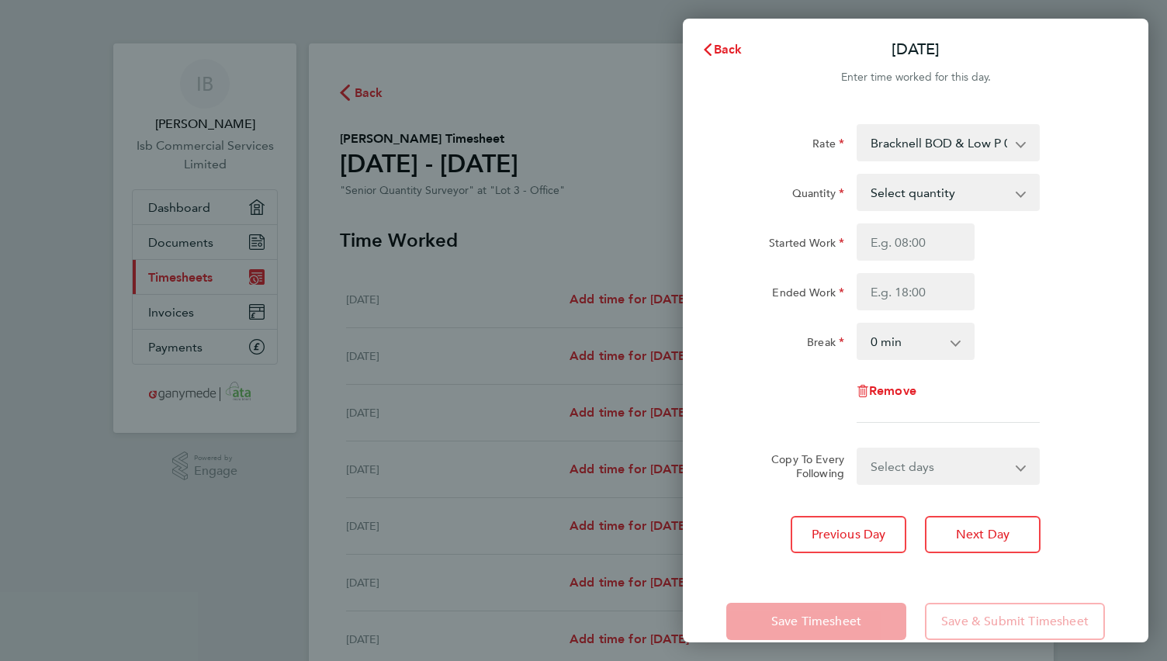
click at [907, 191] on select "Select quantity 0.5 1" at bounding box center [938, 192] width 161 height 34
select select "1"
click at [858, 175] on select "Select quantity 0.5 1" at bounding box center [938, 192] width 161 height 34
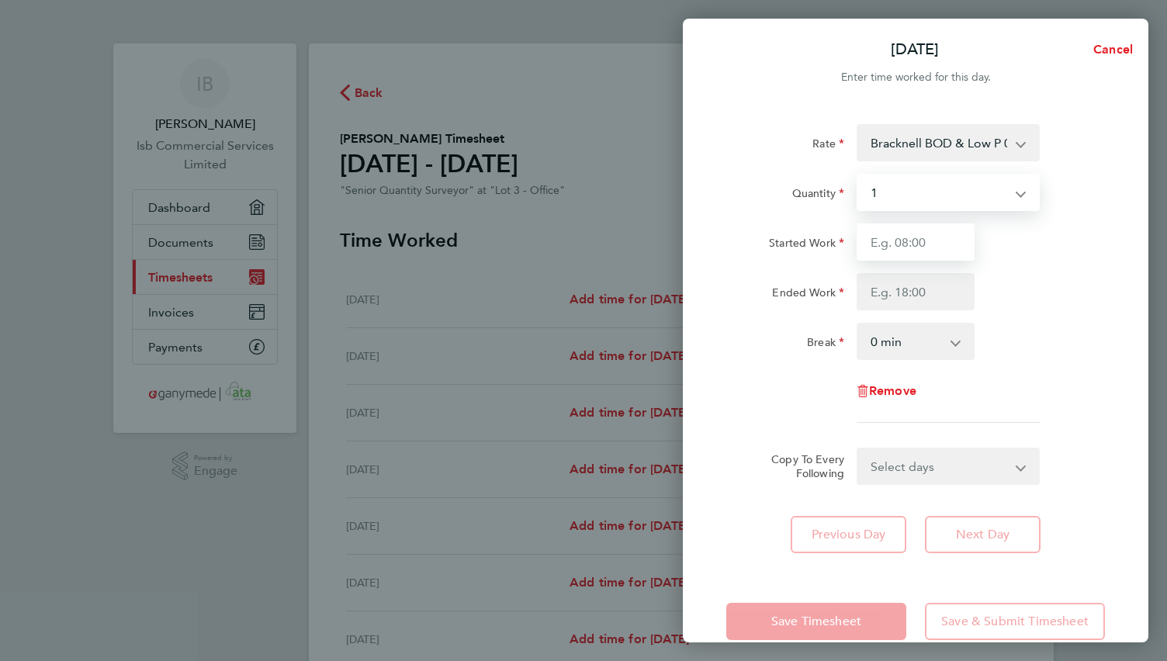
click at [895, 247] on input "Started Work" at bounding box center [915, 241] width 118 height 37
type input "08:00"
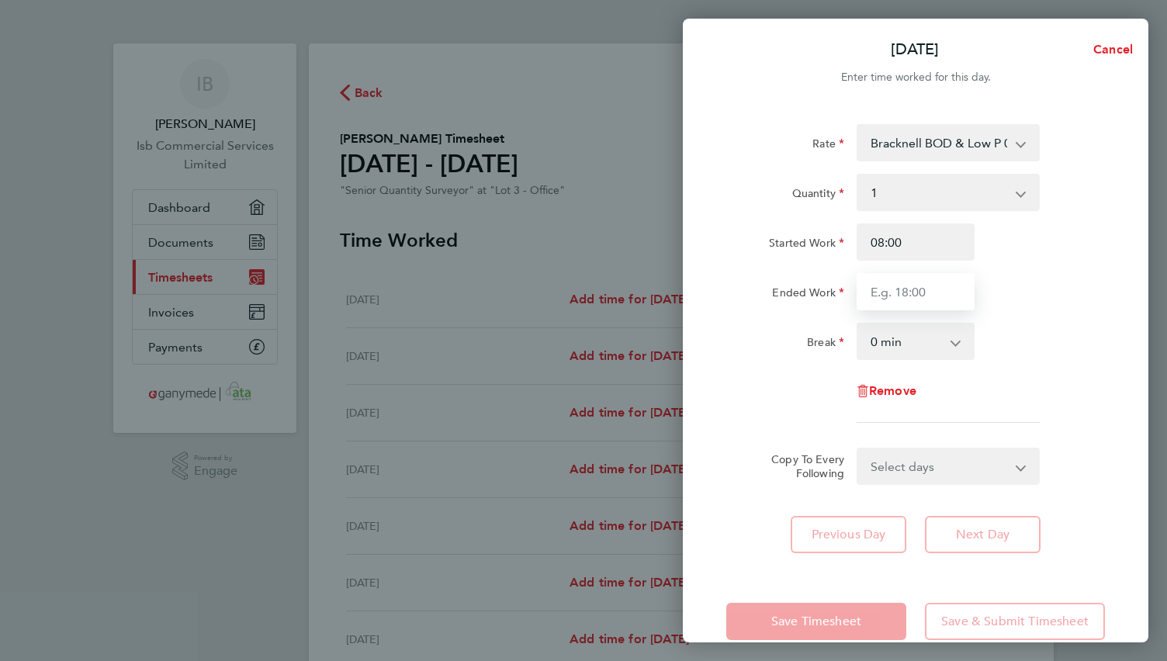
type input "17:00"
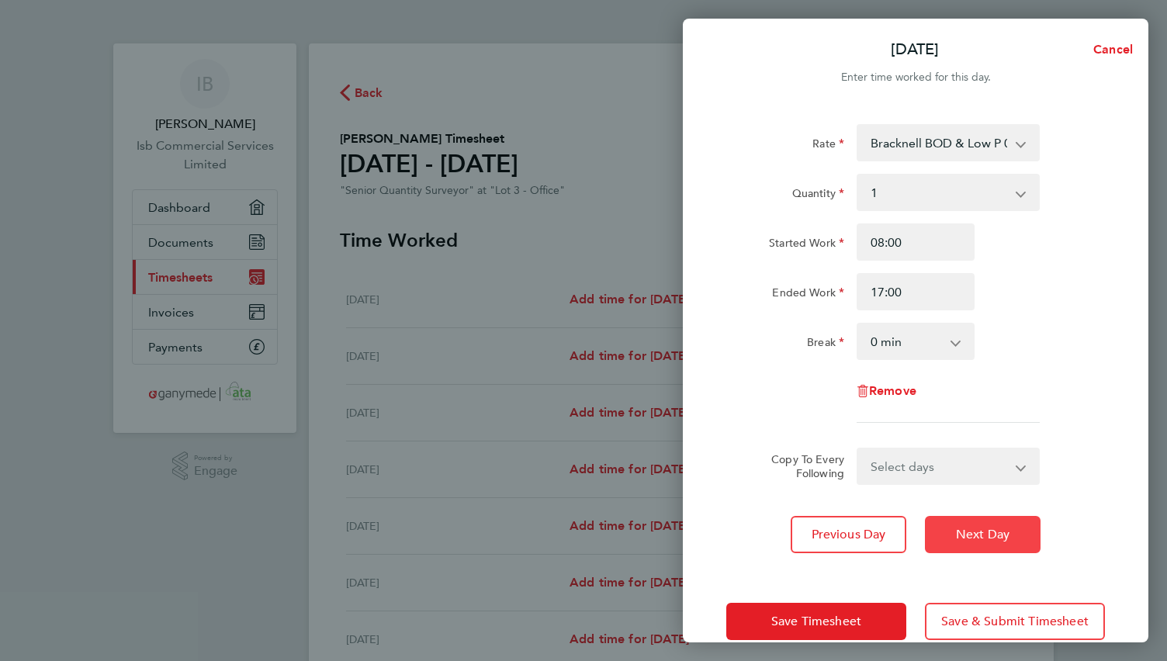
click at [959, 537] on span "Next Day" at bounding box center [983, 535] width 54 height 16
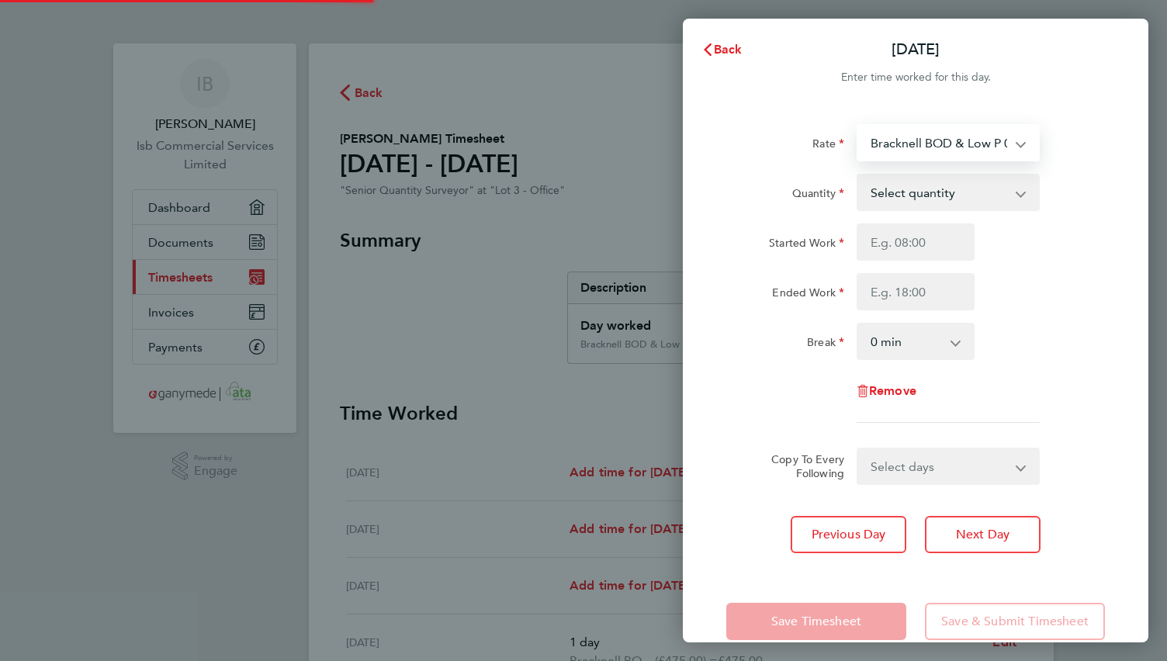
click at [905, 134] on select "Bracknell BOD & Low P 03-L843.01-E 9200106582P - 475.00 Bracknell ECI 03-K102.0…" at bounding box center [938, 143] width 161 height 34
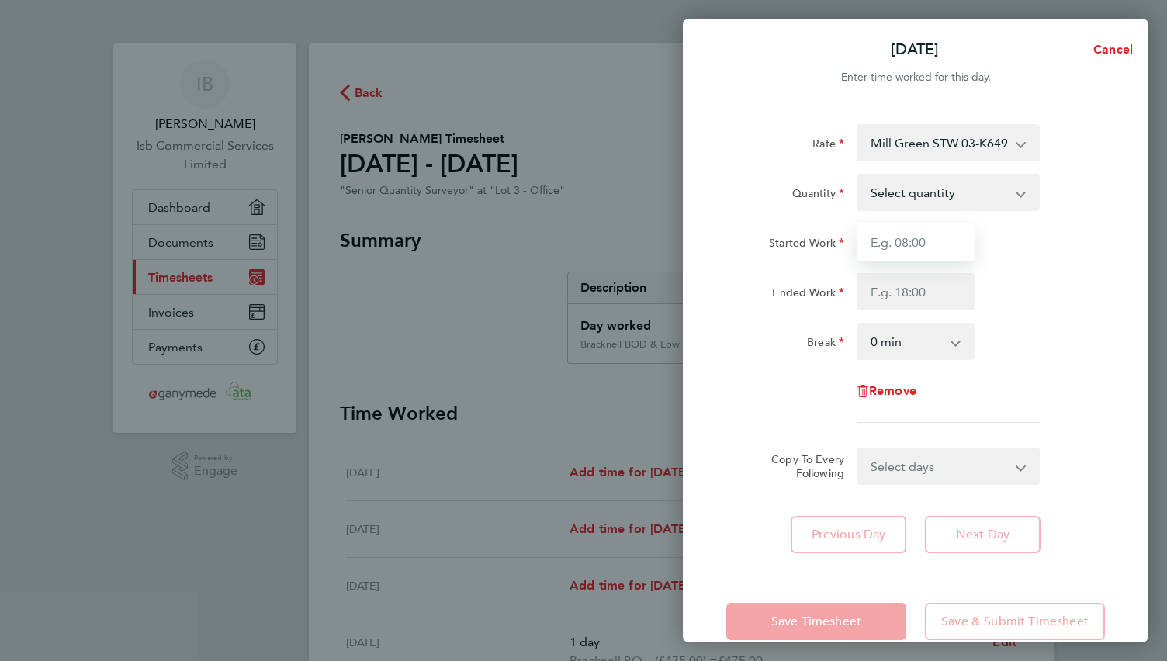
click at [903, 247] on input "Started Work" at bounding box center [915, 241] width 118 height 37
type input "08:00"
type input "17:00"
click at [895, 194] on select "Select quantity 0.5 1" at bounding box center [938, 192] width 161 height 34
select select "1"
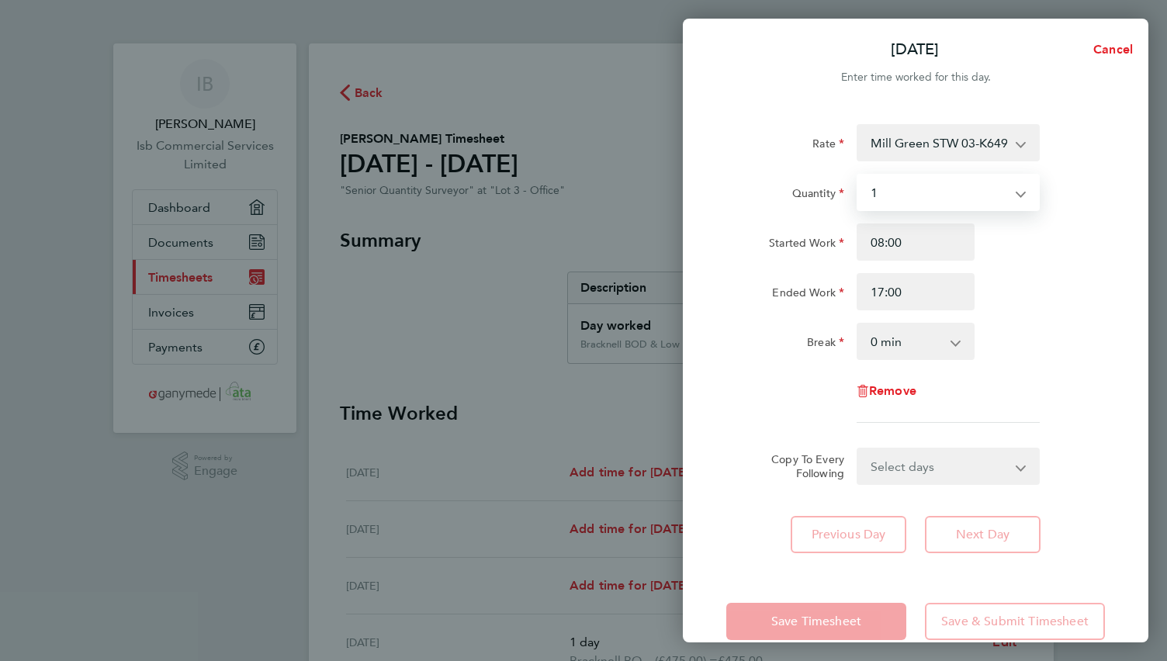
click at [858, 175] on select "Select quantity 0.5 1" at bounding box center [938, 192] width 161 height 34
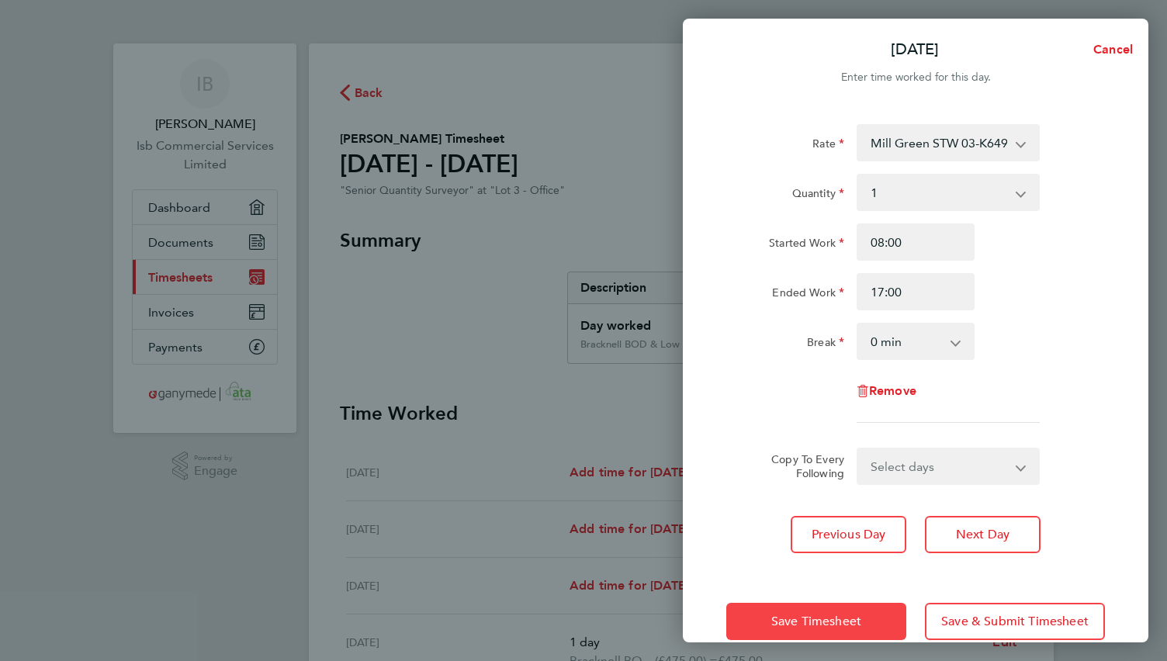
click at [774, 617] on span "Save Timesheet" at bounding box center [816, 622] width 90 height 16
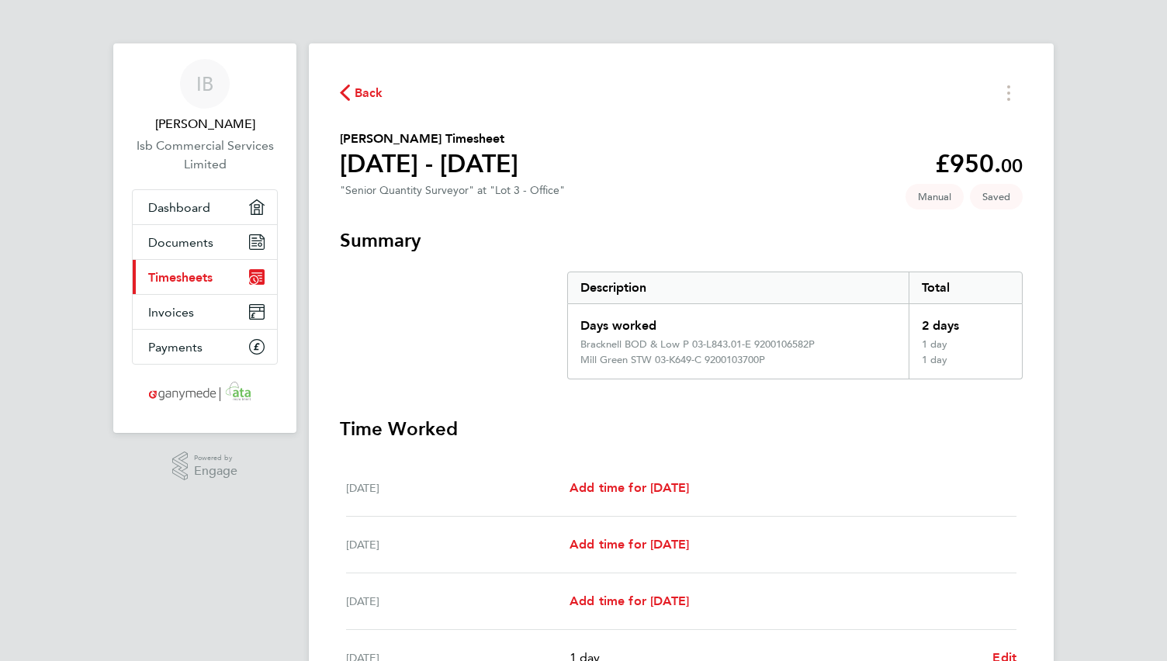
click at [343, 94] on icon "button" at bounding box center [345, 93] width 10 height 16
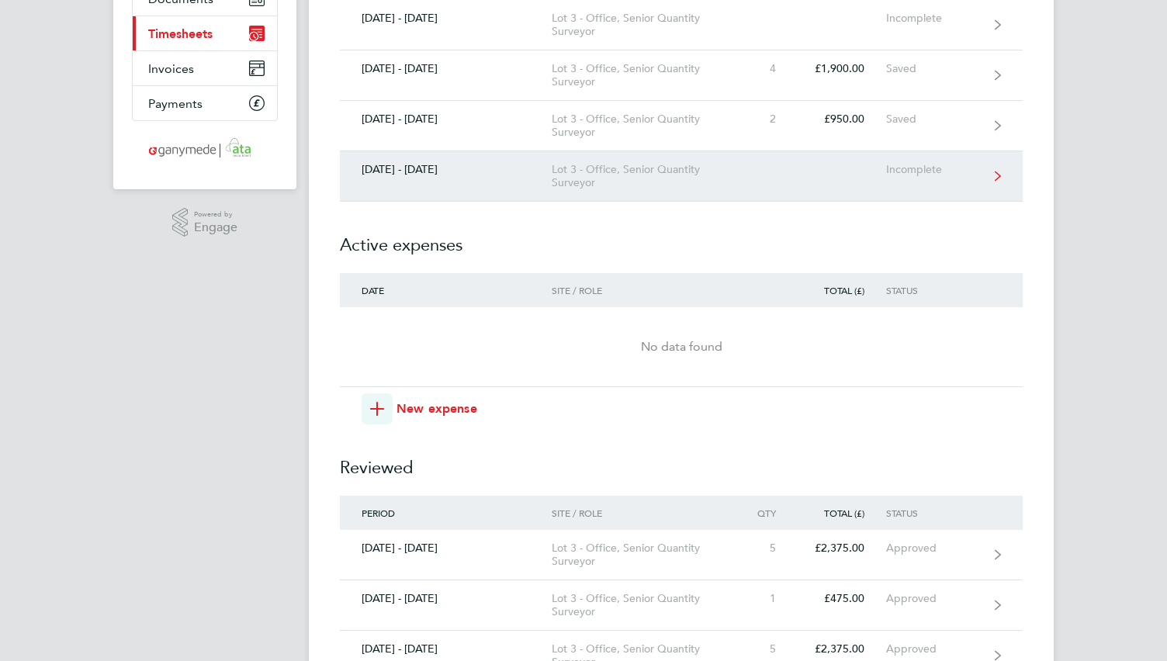
scroll to position [310, 0]
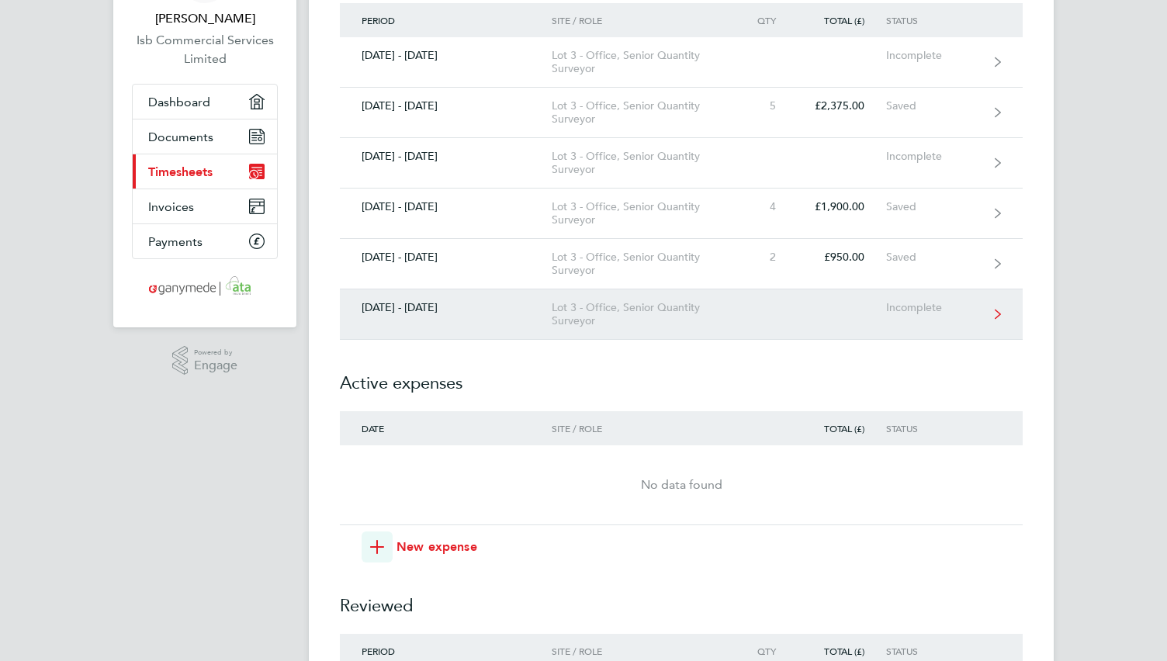
scroll to position [0, 0]
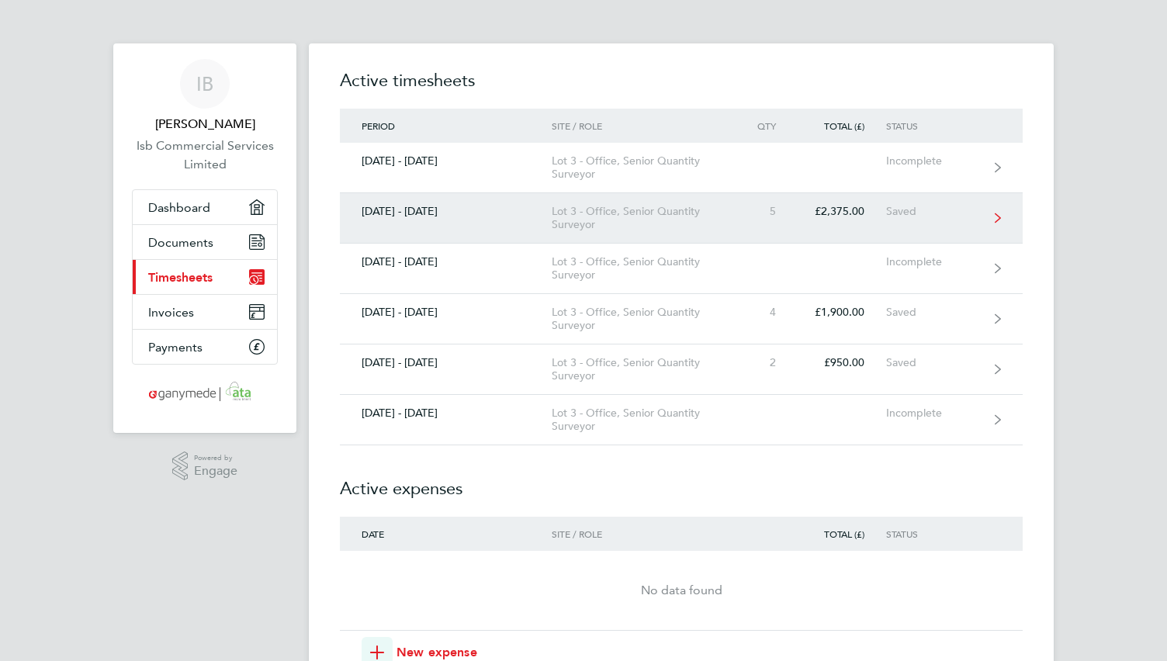
click at [931, 210] on div "Saved" at bounding box center [933, 211] width 95 height 13
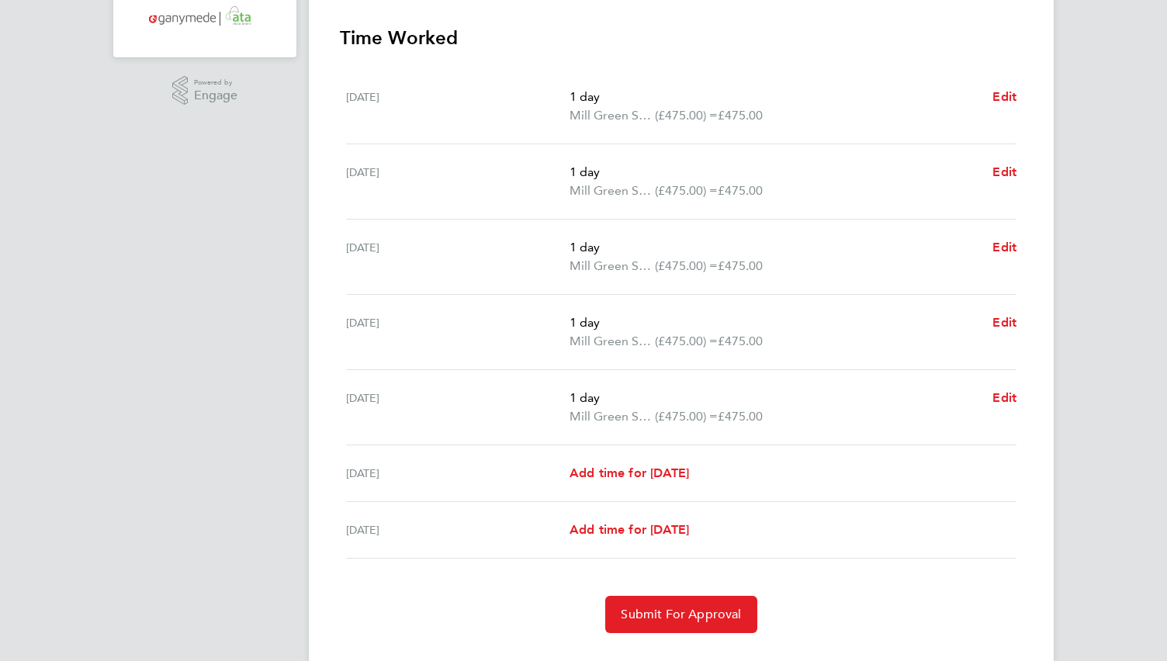
scroll to position [388, 0]
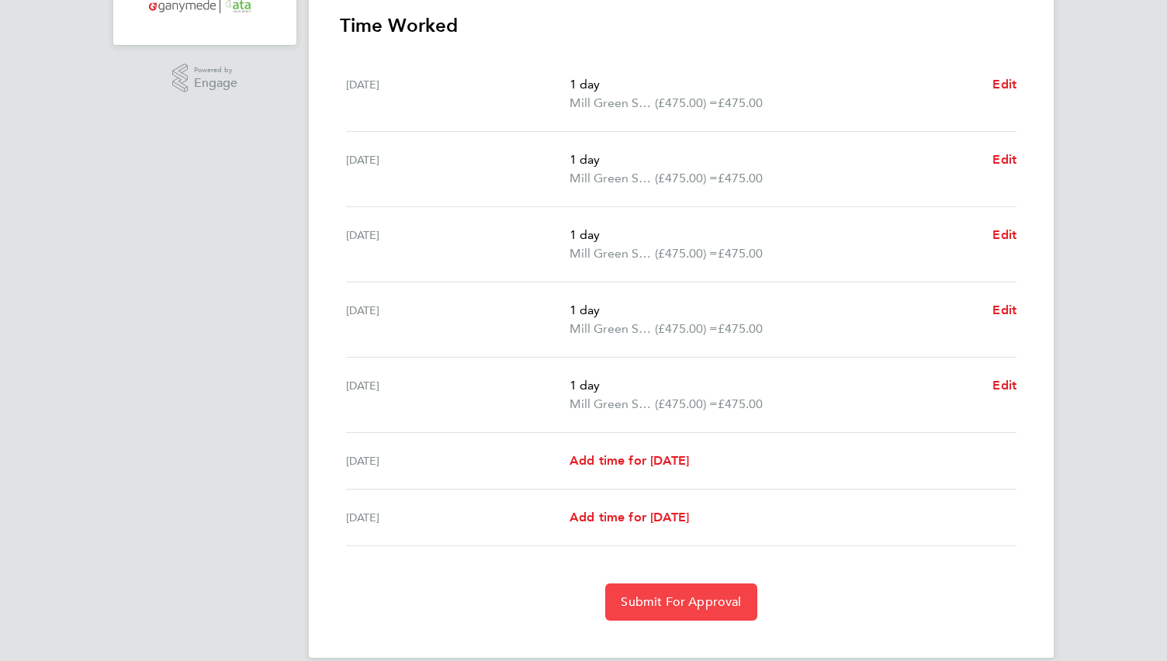
click at [687, 597] on span "Submit For Approval" at bounding box center [681, 602] width 120 height 16
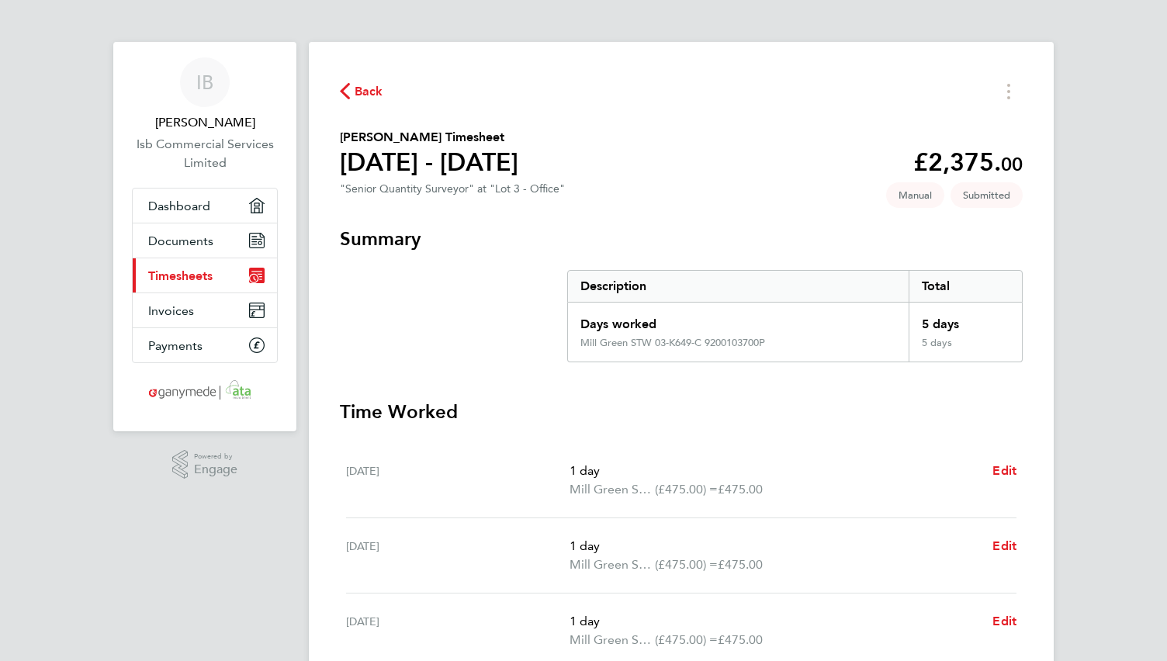
scroll to position [0, 0]
click at [355, 88] on span "Back" at bounding box center [369, 93] width 29 height 19
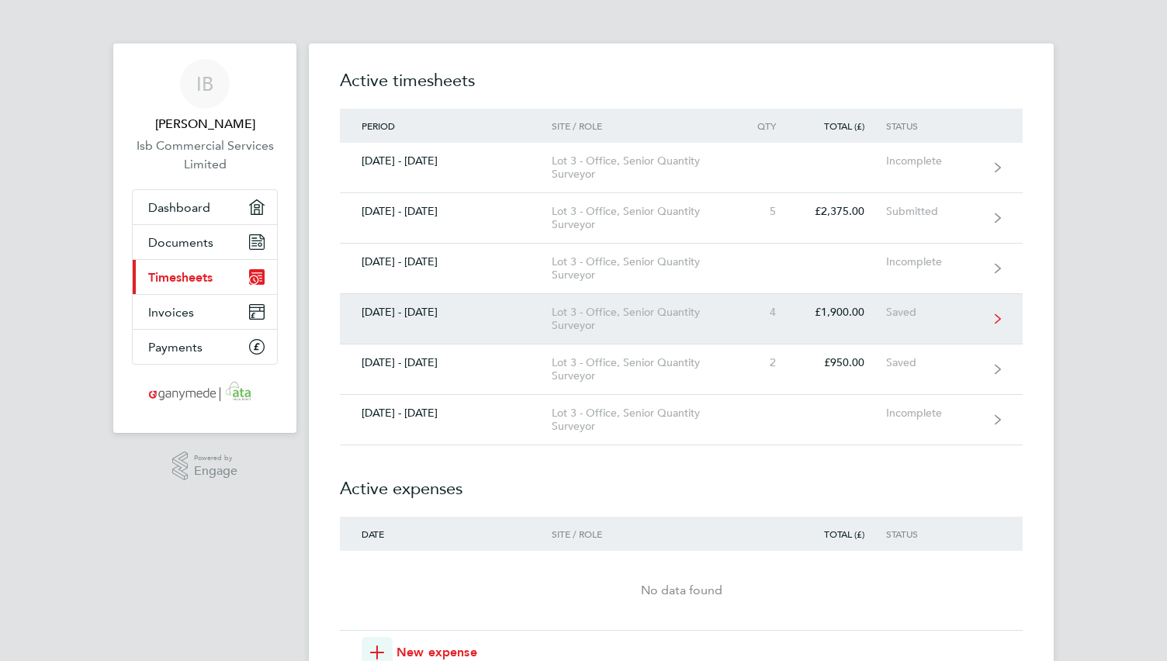
click at [910, 302] on link "[DATE] - [DATE] Lot 3 - Office, Senior Quantity Surveyor 4 £1,900.00 Saved" at bounding box center [681, 319] width 683 height 50
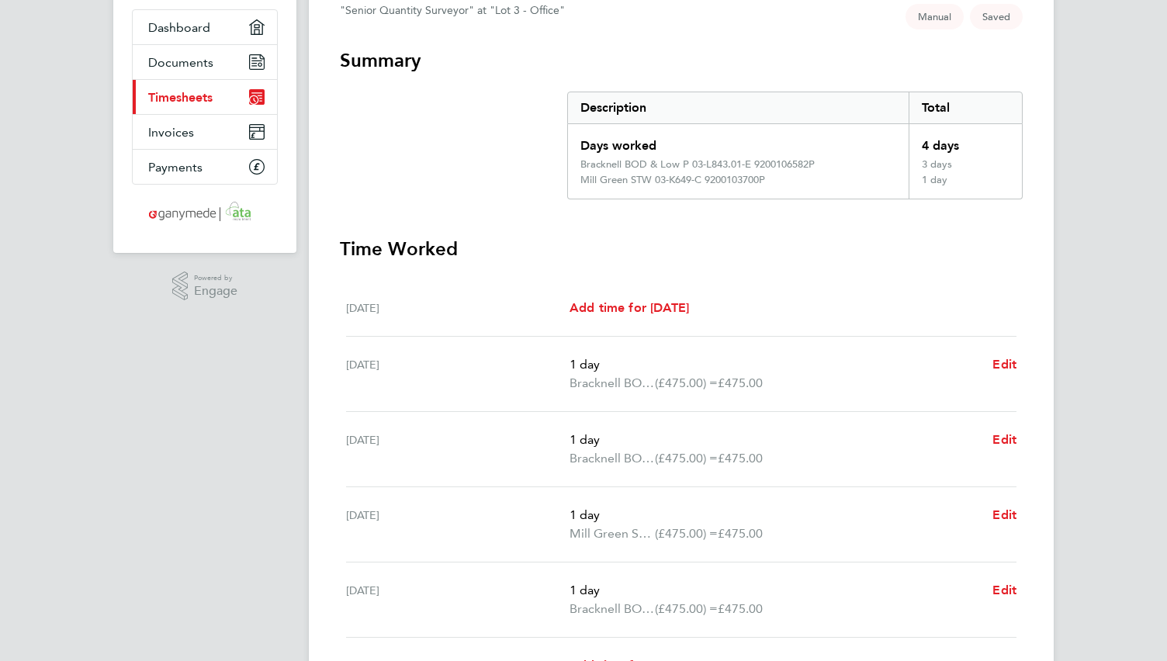
scroll to position [404, 0]
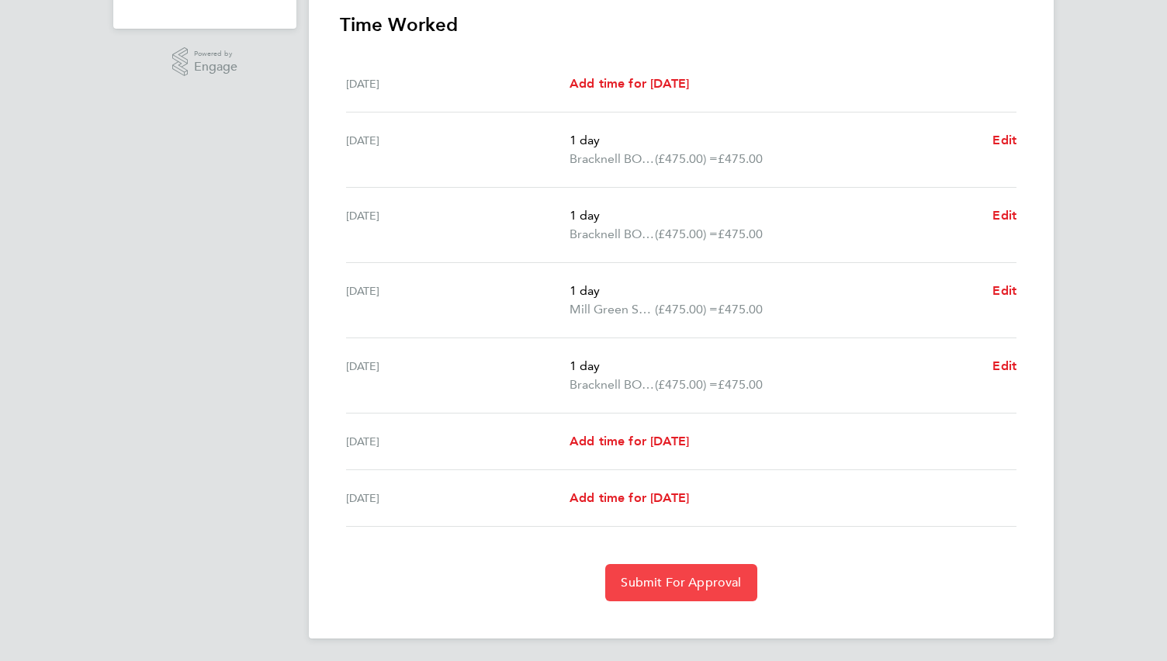
click at [653, 579] on span "Submit For Approval" at bounding box center [681, 583] width 120 height 16
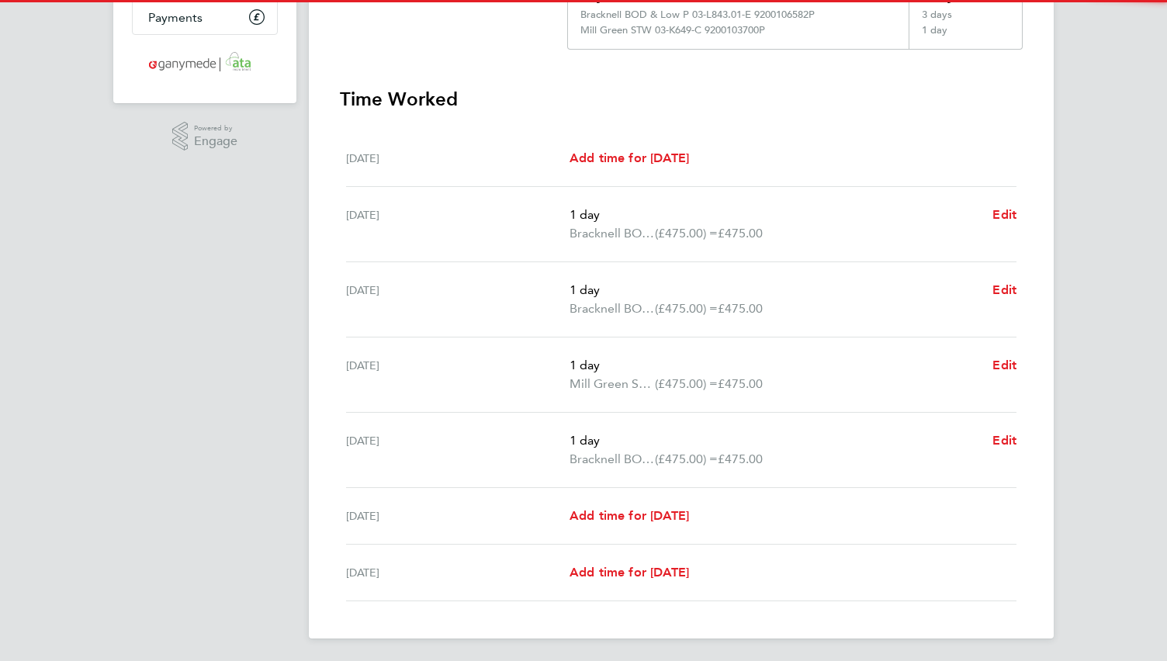
scroll to position [0, 0]
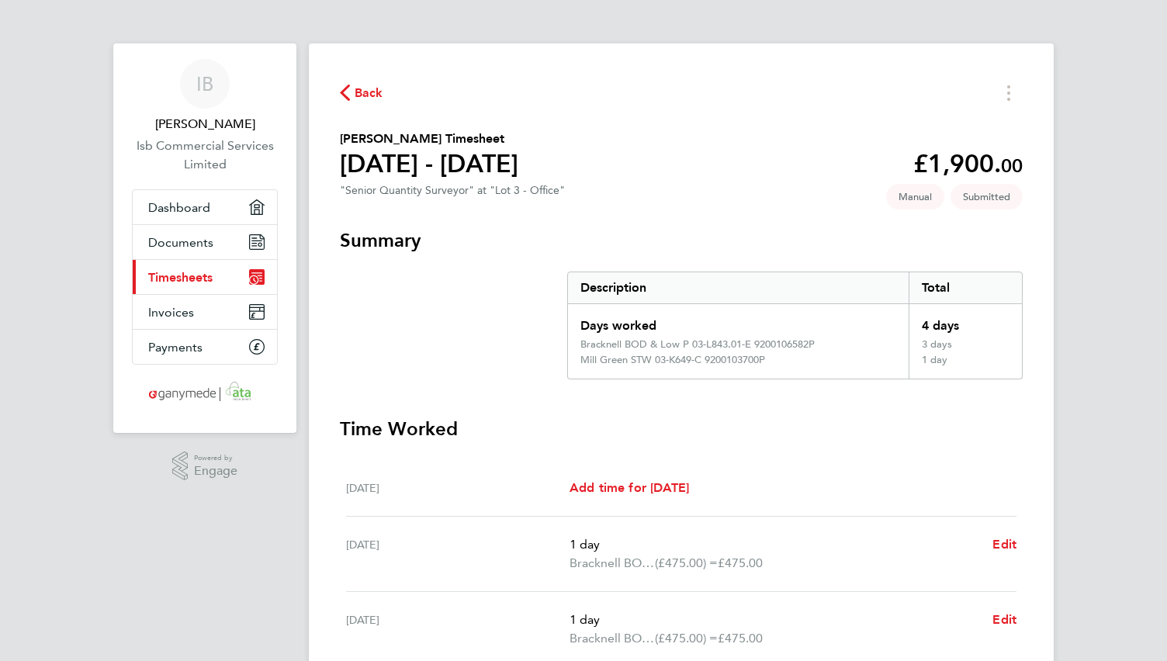
click at [341, 89] on icon "button" at bounding box center [345, 93] width 10 height 16
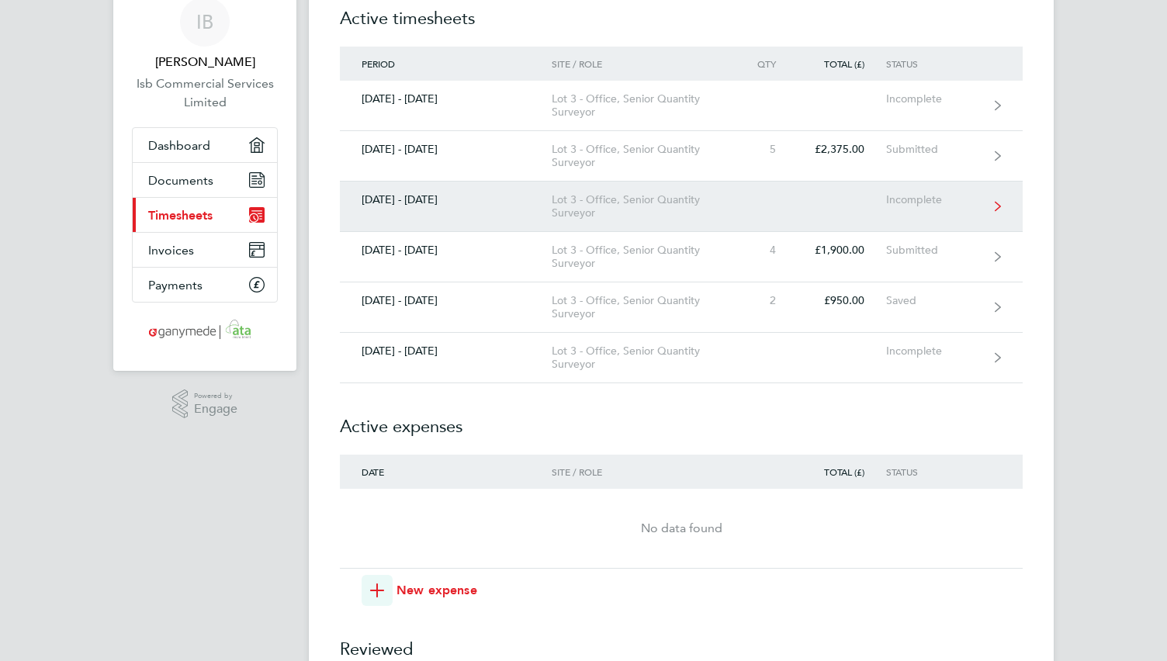
scroll to position [155, 0]
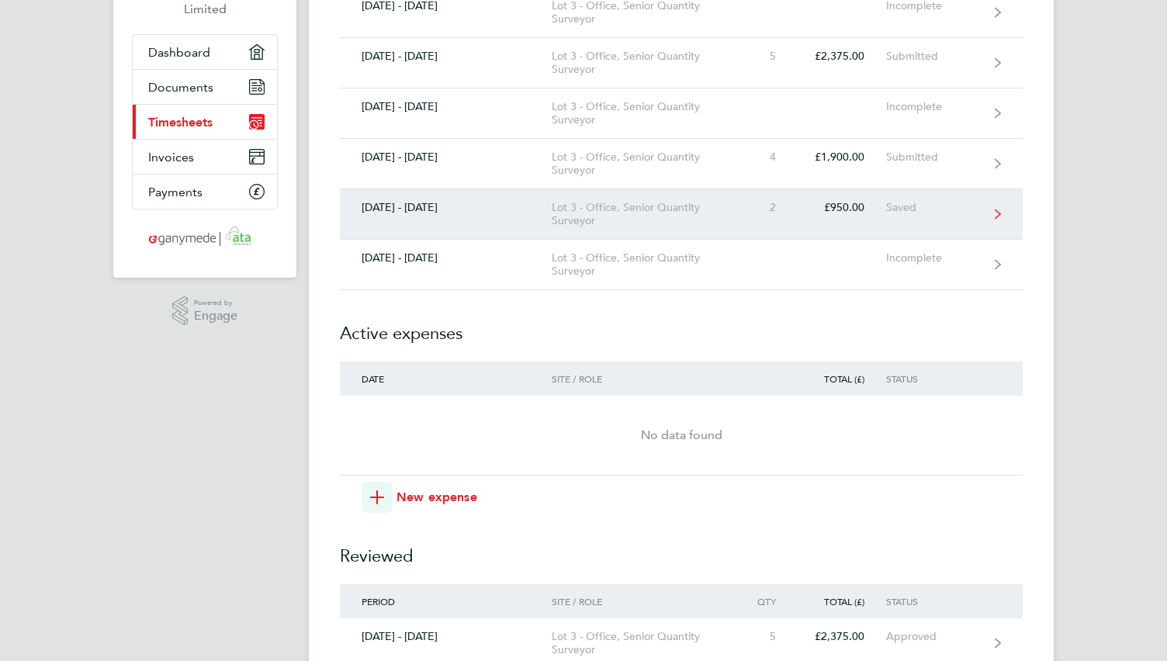
click at [899, 206] on div "Saved" at bounding box center [933, 207] width 95 height 13
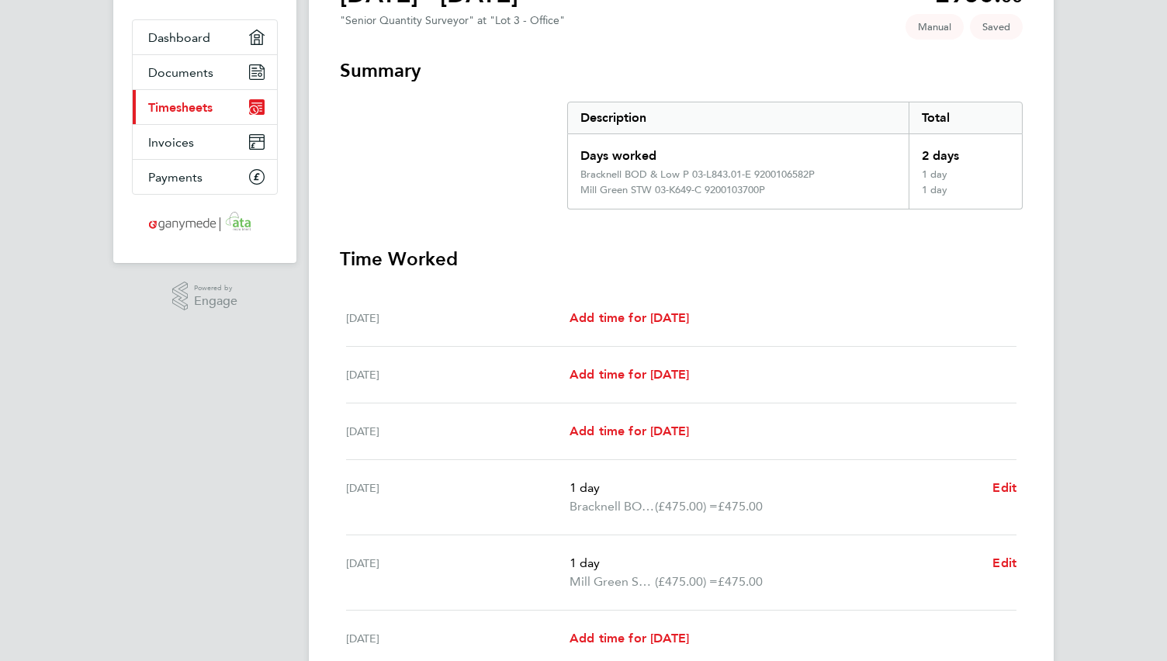
scroll to position [367, 0]
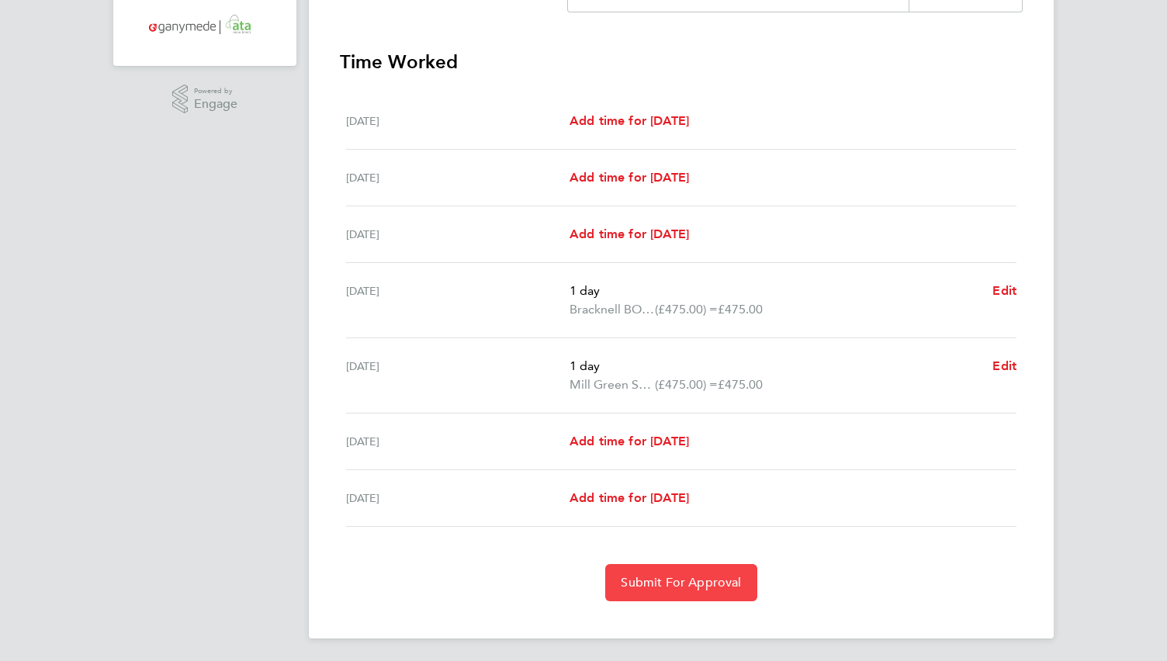
click at [695, 579] on span "Submit For Approval" at bounding box center [681, 583] width 120 height 16
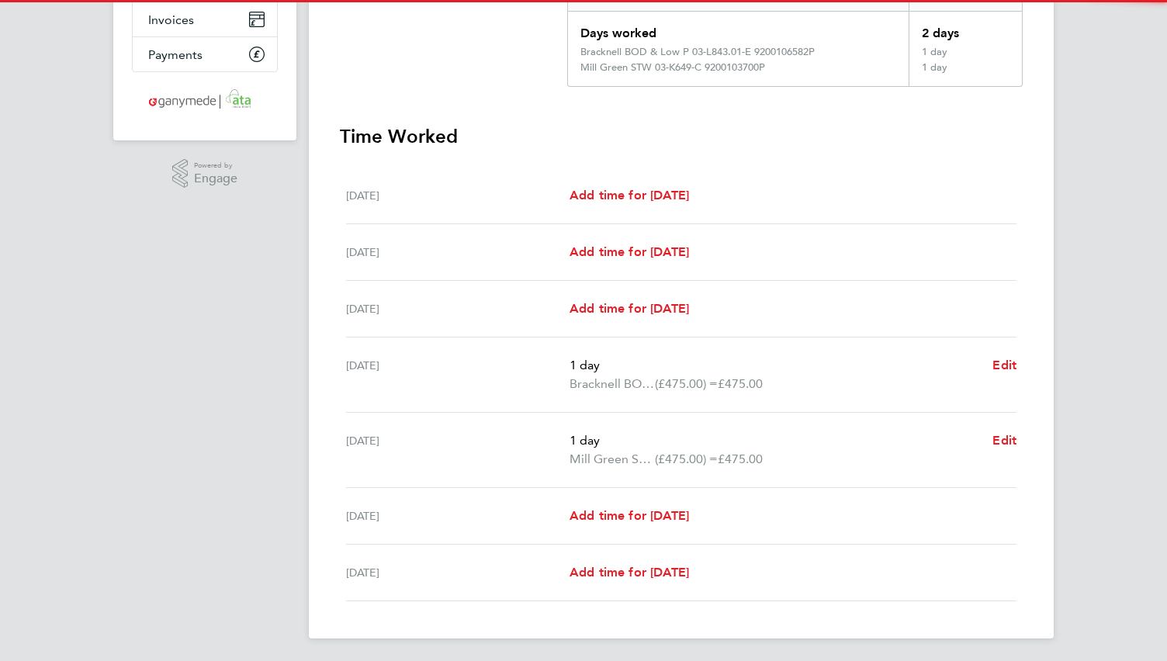
scroll to position [0, 0]
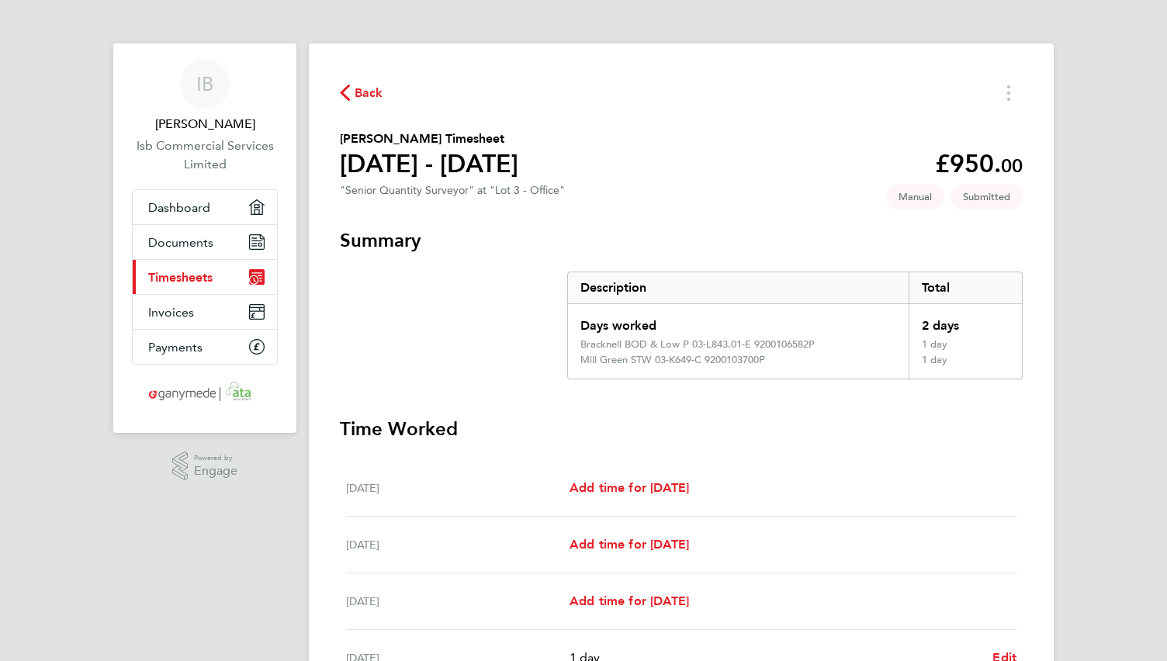
click at [348, 94] on icon "button" at bounding box center [345, 93] width 10 height 16
